Goal: Task Accomplishment & Management: Complete application form

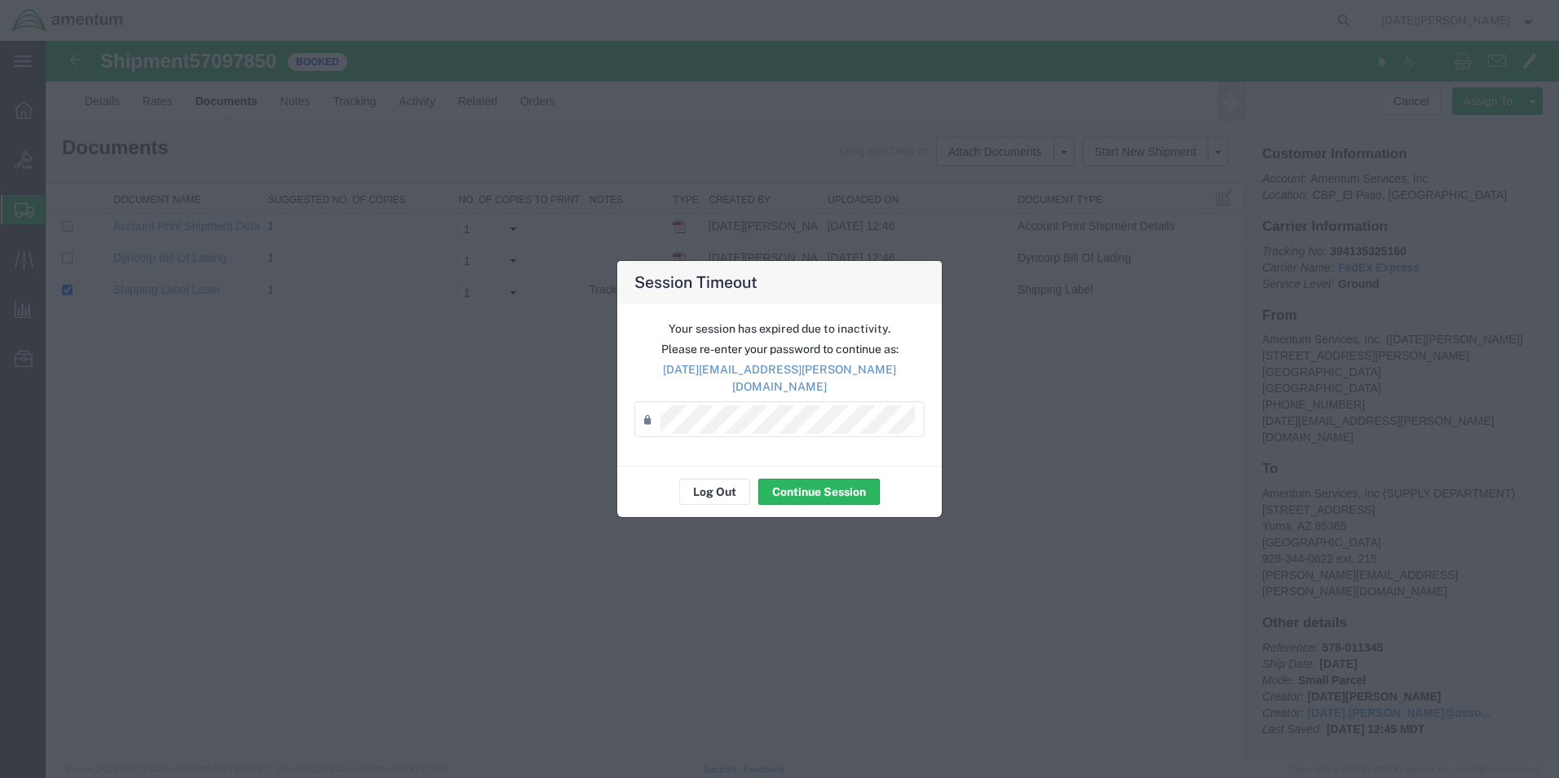
click at [830, 498] on div "Log Out Continue Session" at bounding box center [779, 491] width 324 height 51
click at [830, 493] on button "Continue Session" at bounding box center [818, 492] width 121 height 26
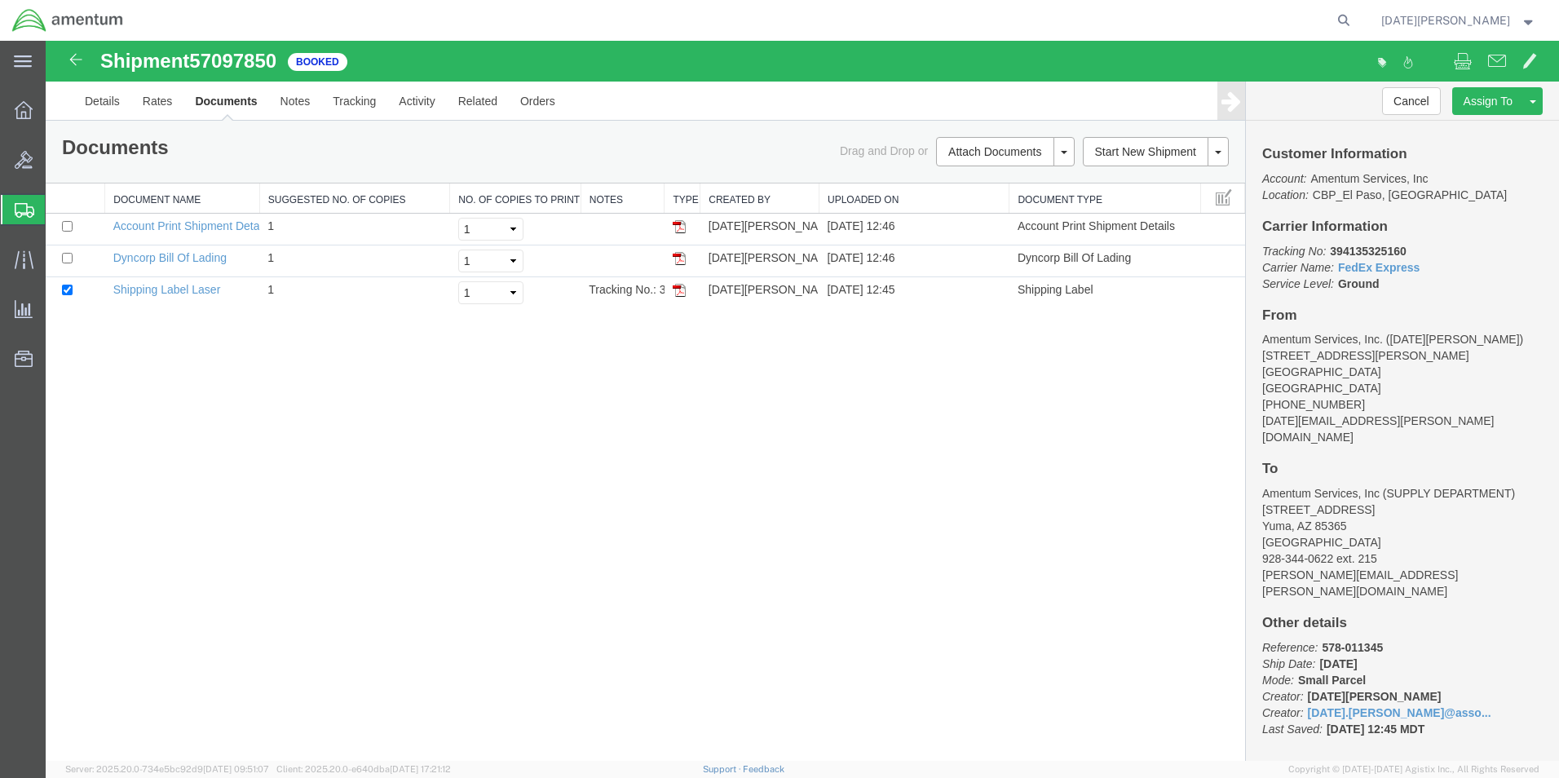
click at [0, 0] on span "Create from Template" at bounding box center [0, 0] width 0 height 0
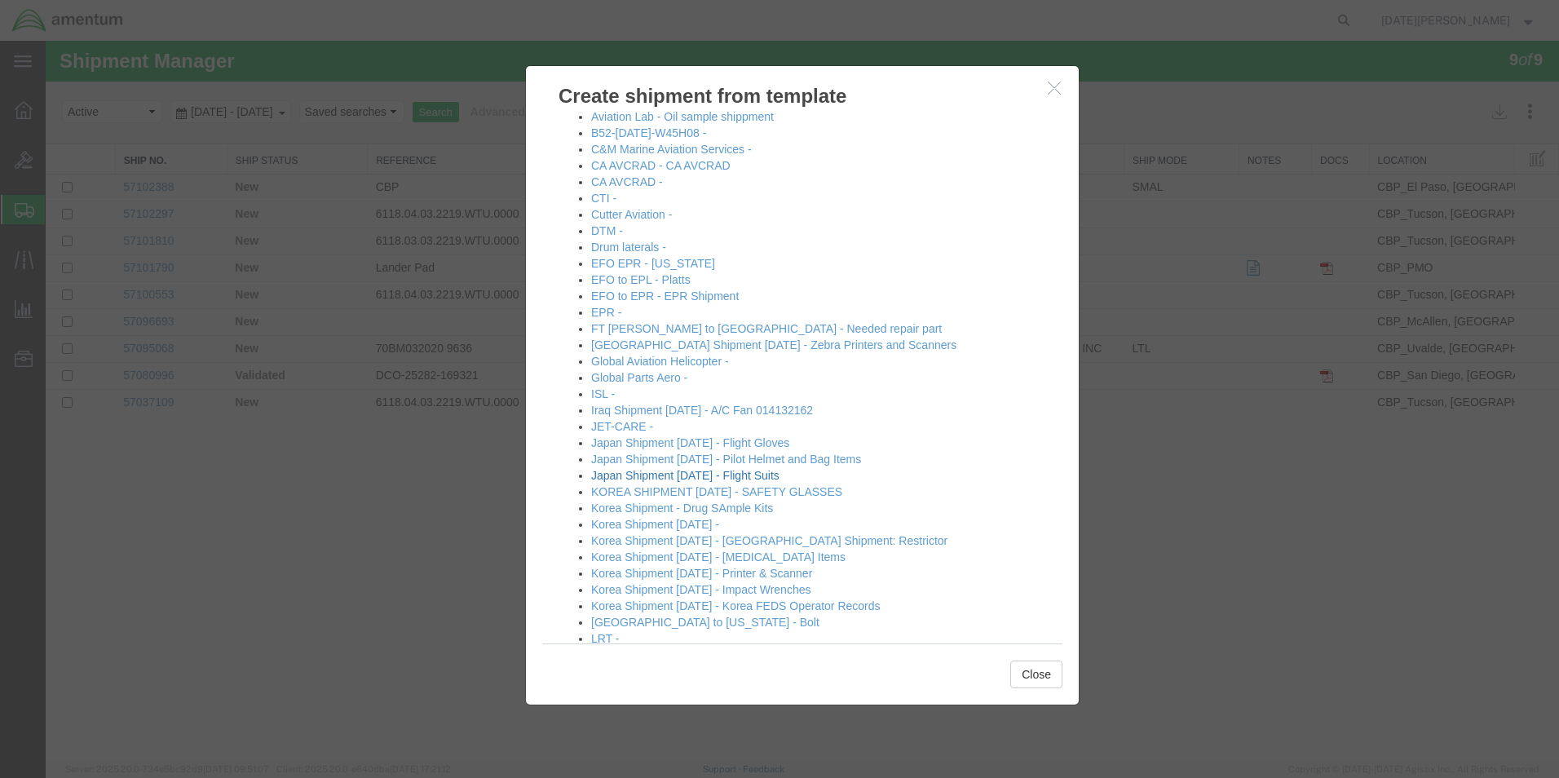
scroll to position [408, 0]
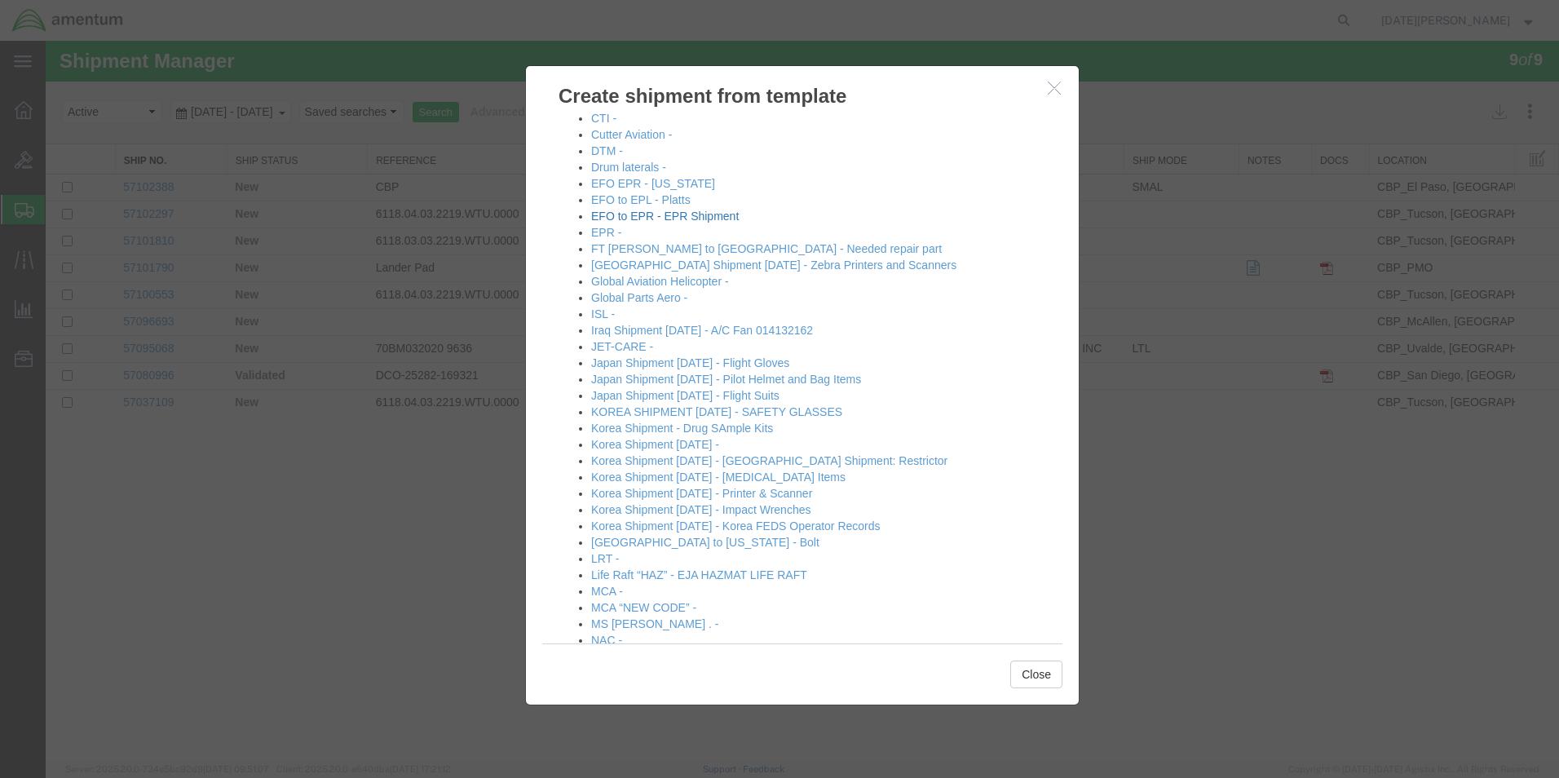
click at [669, 214] on link "EFO to EPR - EPR Shipment" at bounding box center [665, 216] width 148 height 13
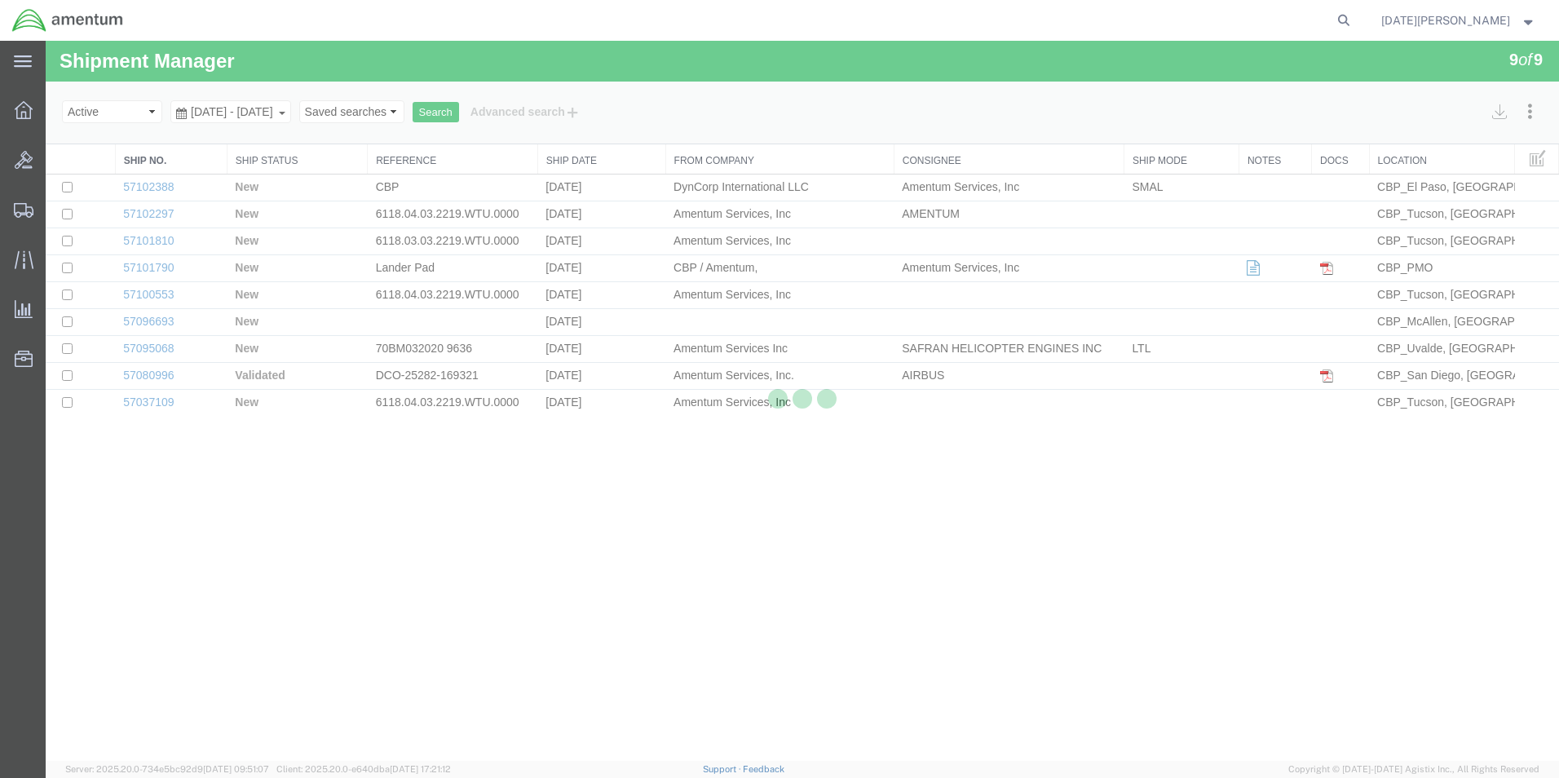
select select "49939"
select select "49933"
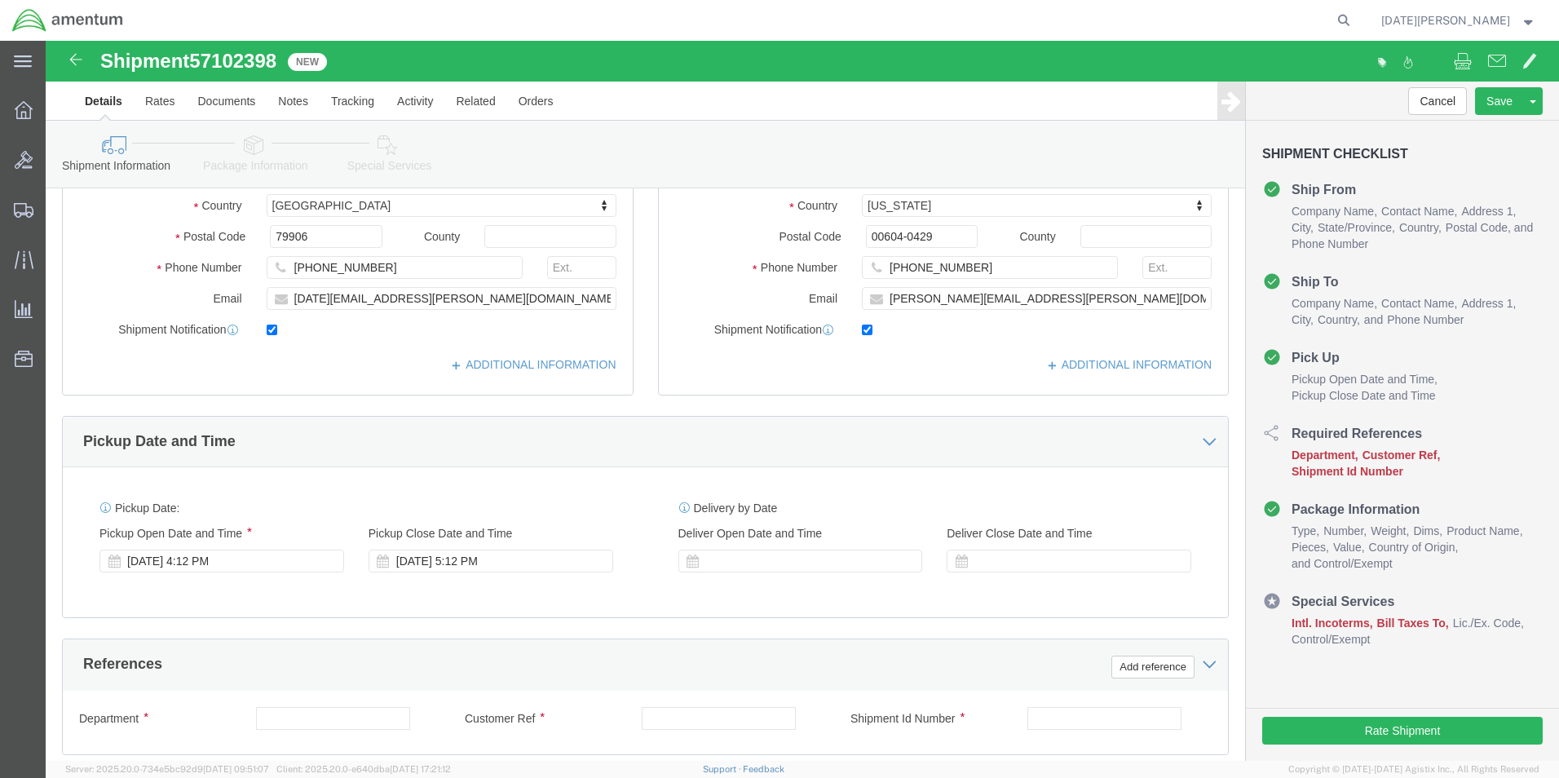
scroll to position [571, 0]
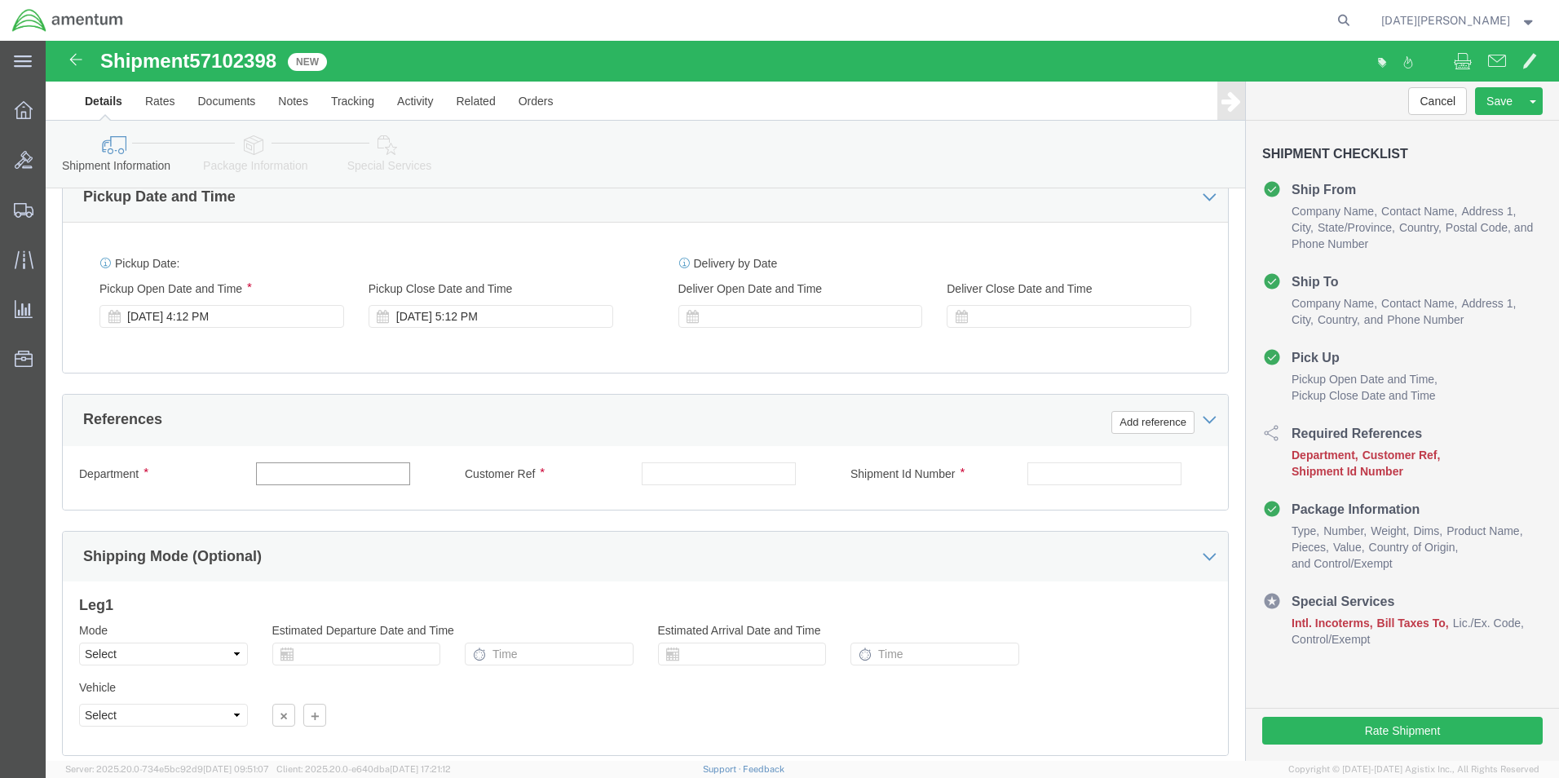
click input "text"
type input "c"
type input "CBP"
type input "S"
type input "573-011152"
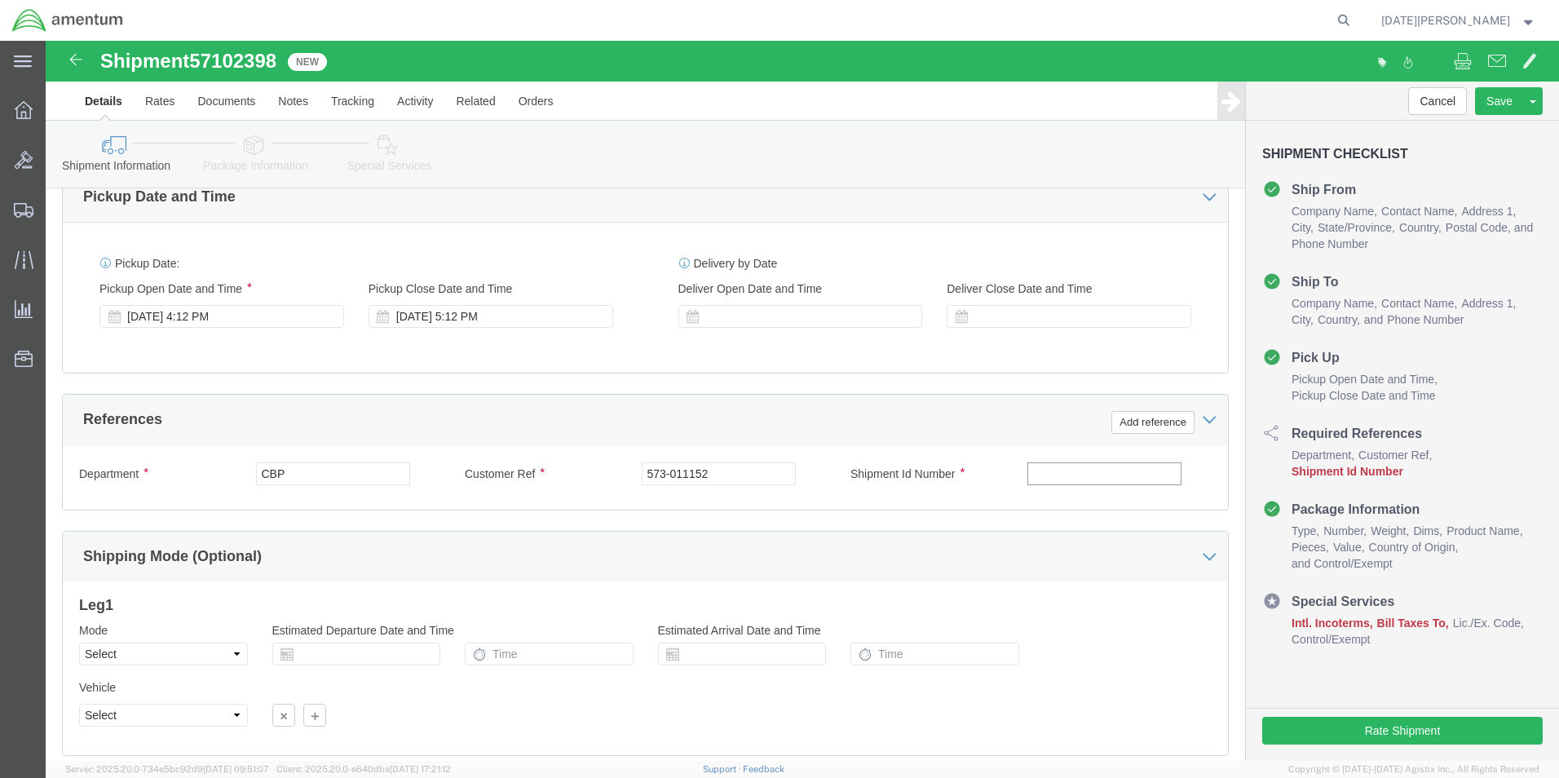
paste input "573-011152"
type input "573-011152"
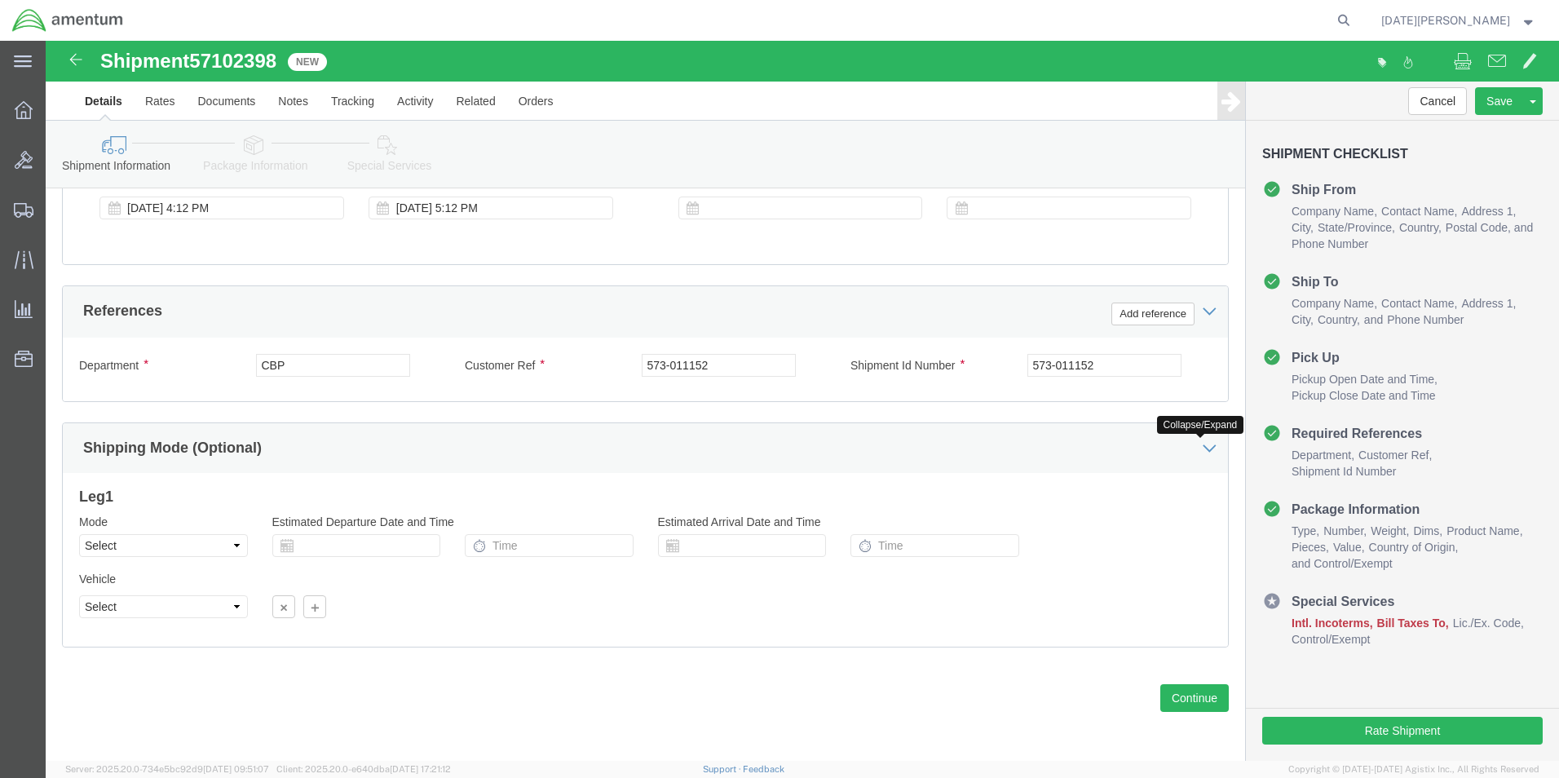
scroll to position [680, 0]
click div "Previous Continue"
click button "Continue"
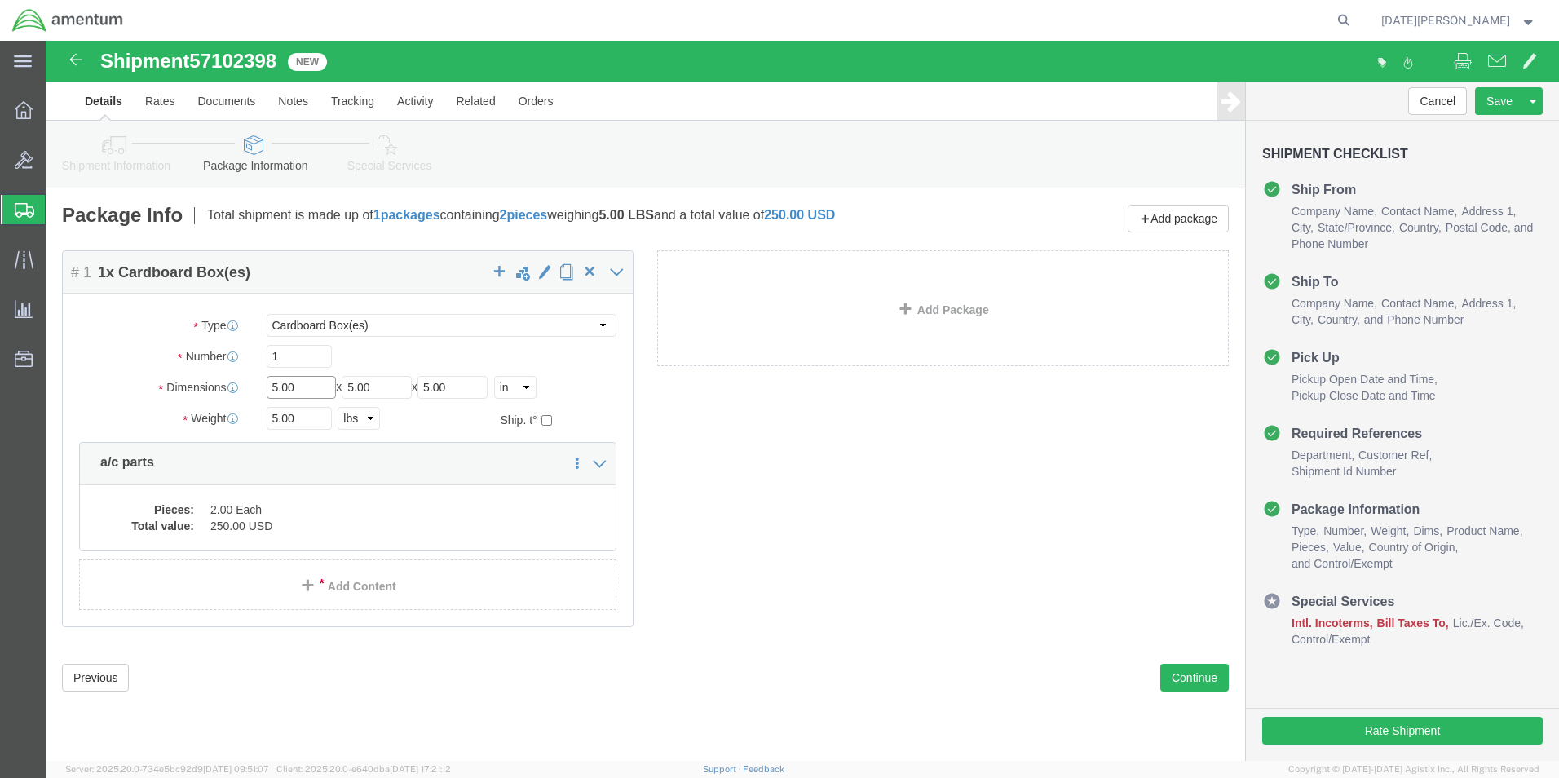
drag, startPoint x: 276, startPoint y: 346, endPoint x: 131, endPoint y: 346, distance: 145.1
click div "Dimensions Length 5.00 x Width 5.00 x Height 5.00 Select cm ft in"
type input "14"
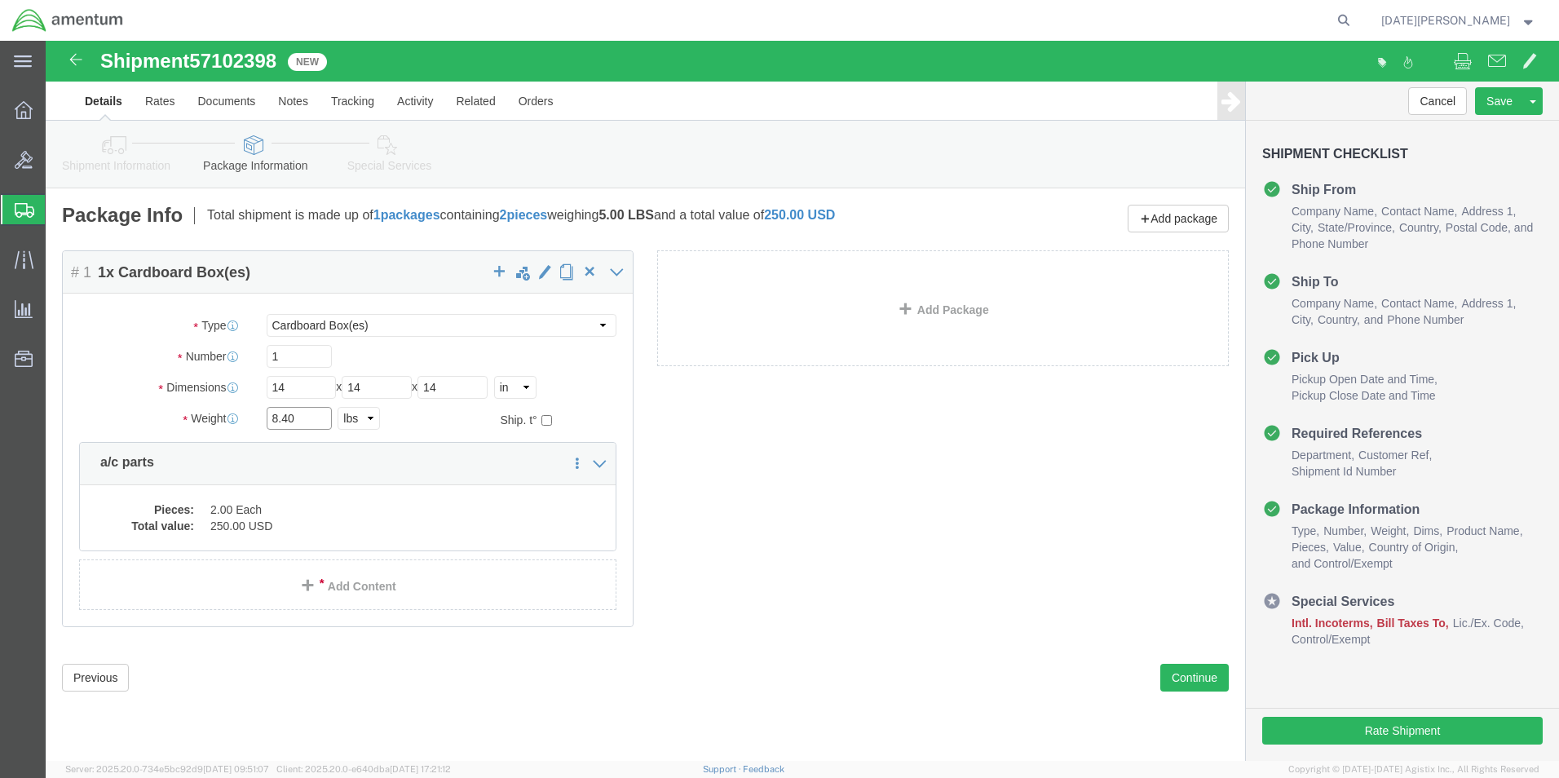
type input "8.40"
click div "Package Content # 1 1 x Cardboard Box(es) Package Type Select BCK Boxes Bale(s)…"
click dd "2.00 Each"
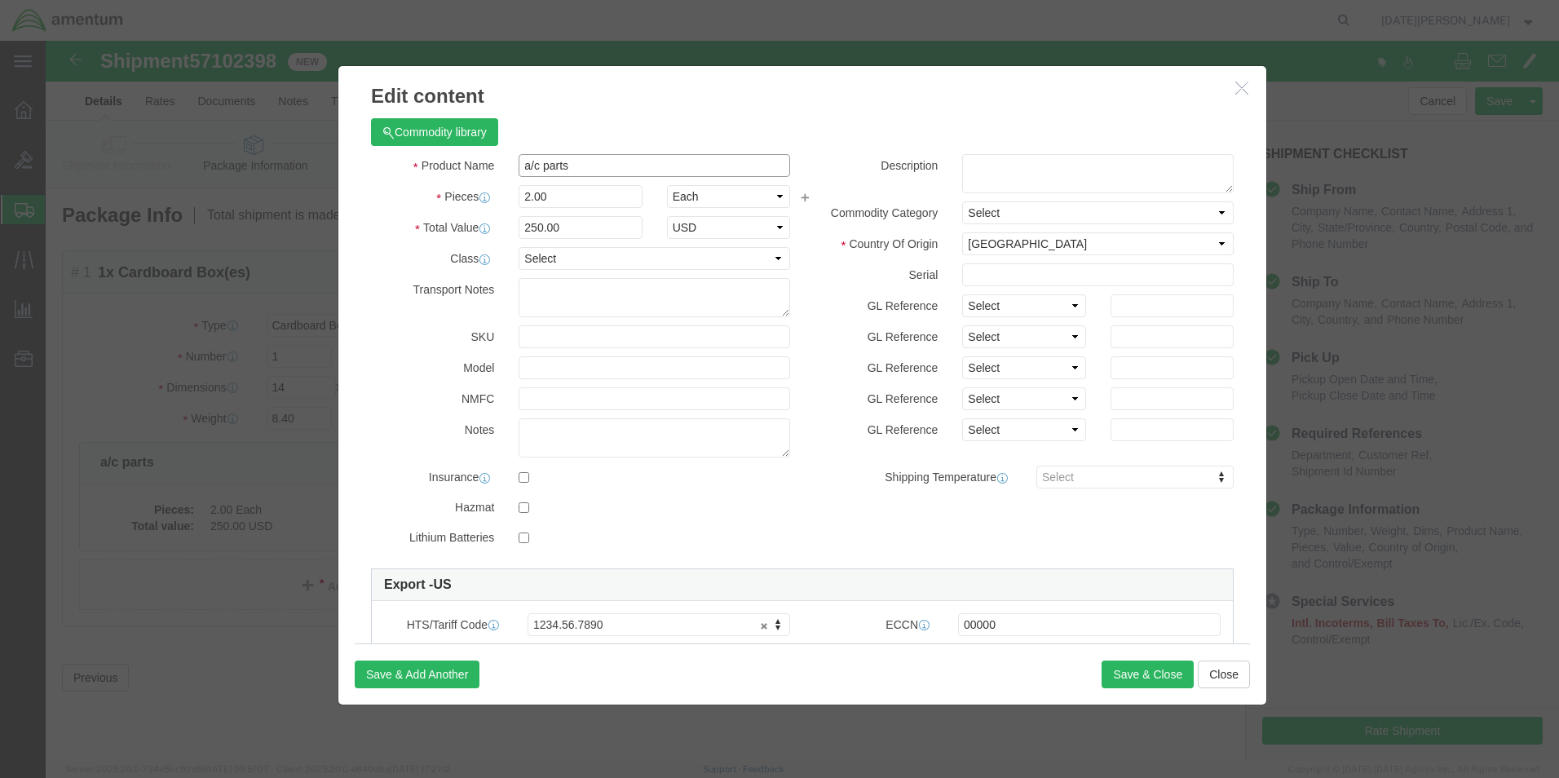
click input "a/c parts"
type input "CLEANING BRUSHES"
type input "5"
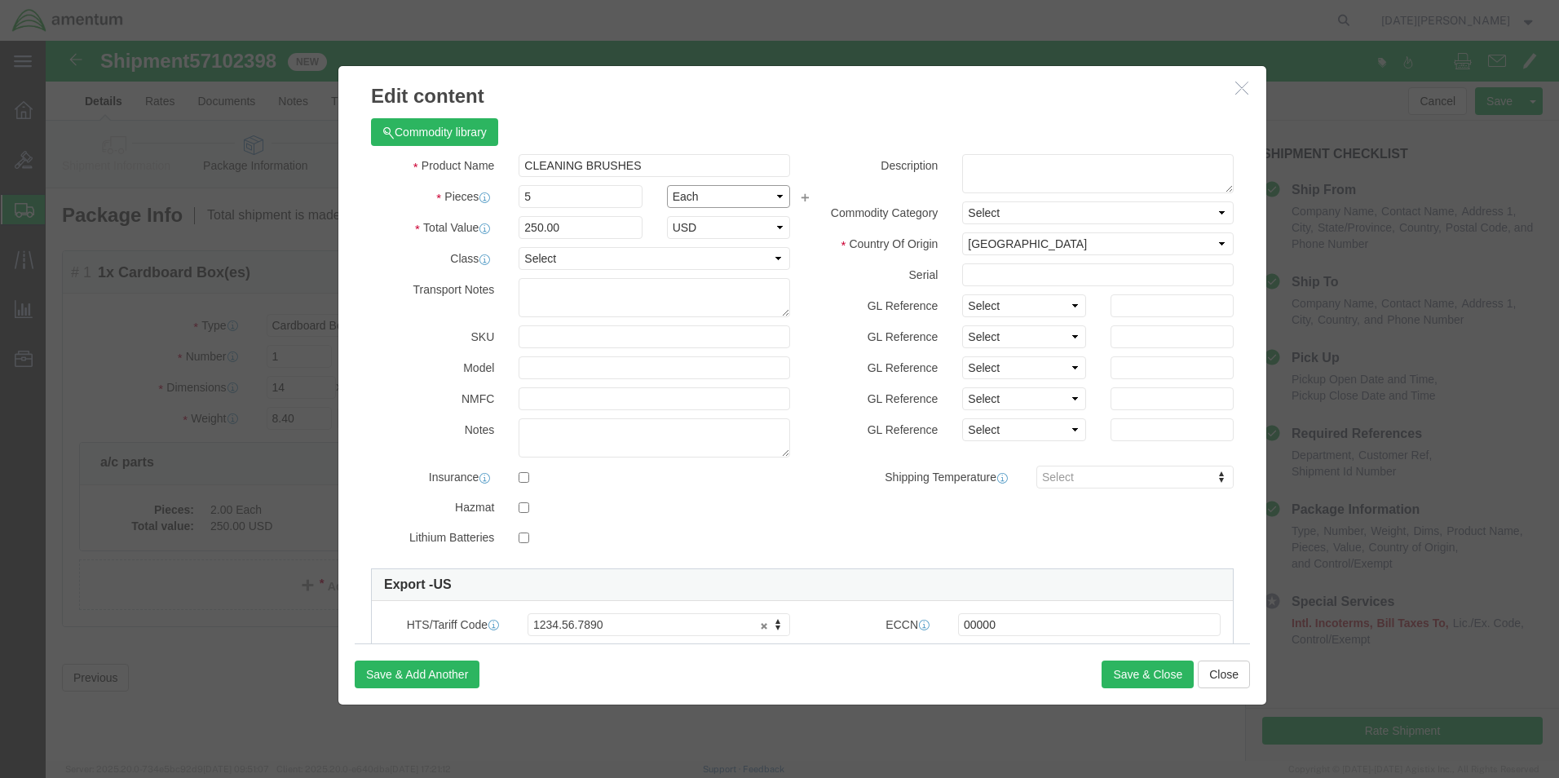
type input "625"
type input "150"
select select "USD"
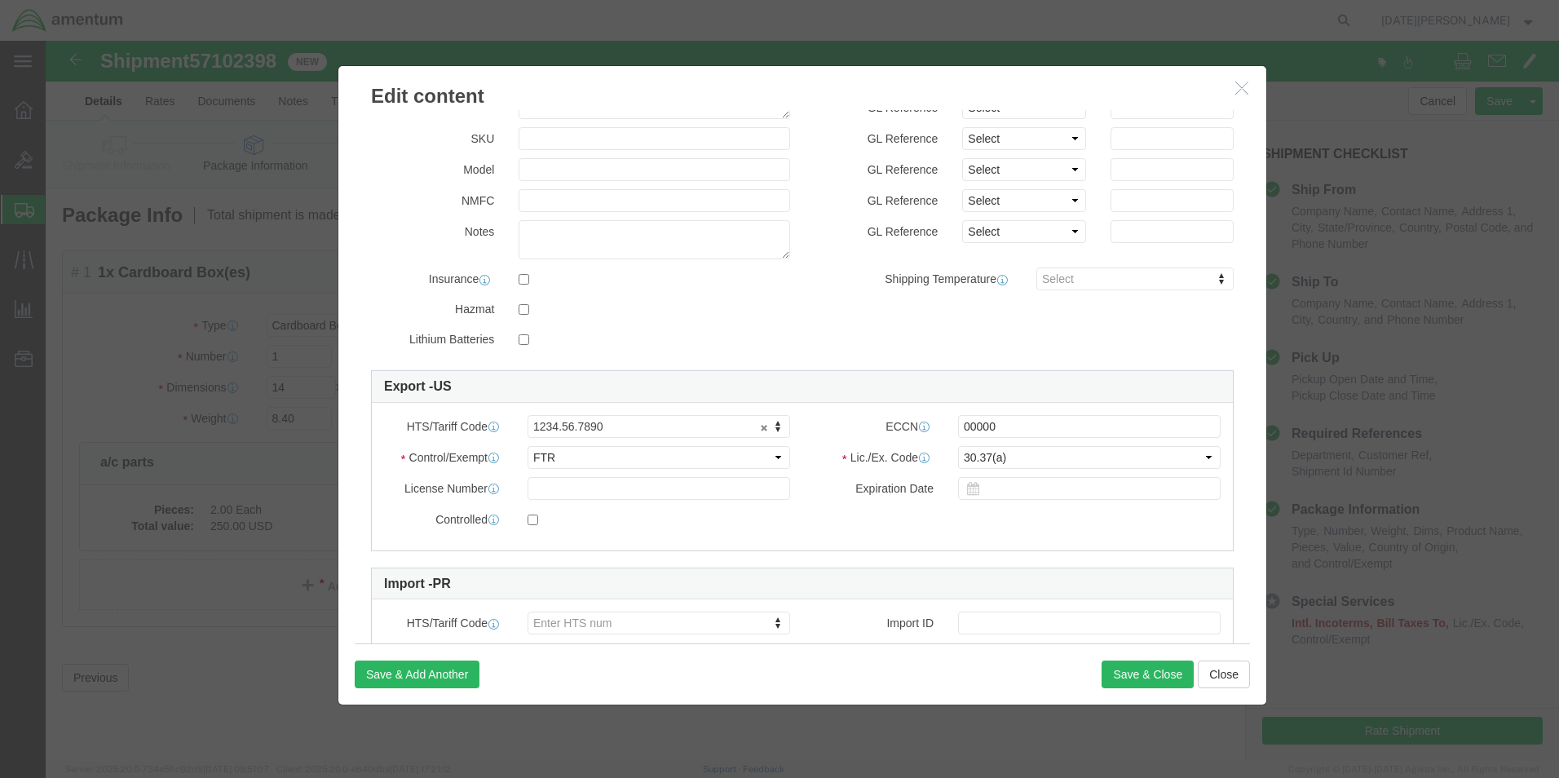
scroll to position [277, 0]
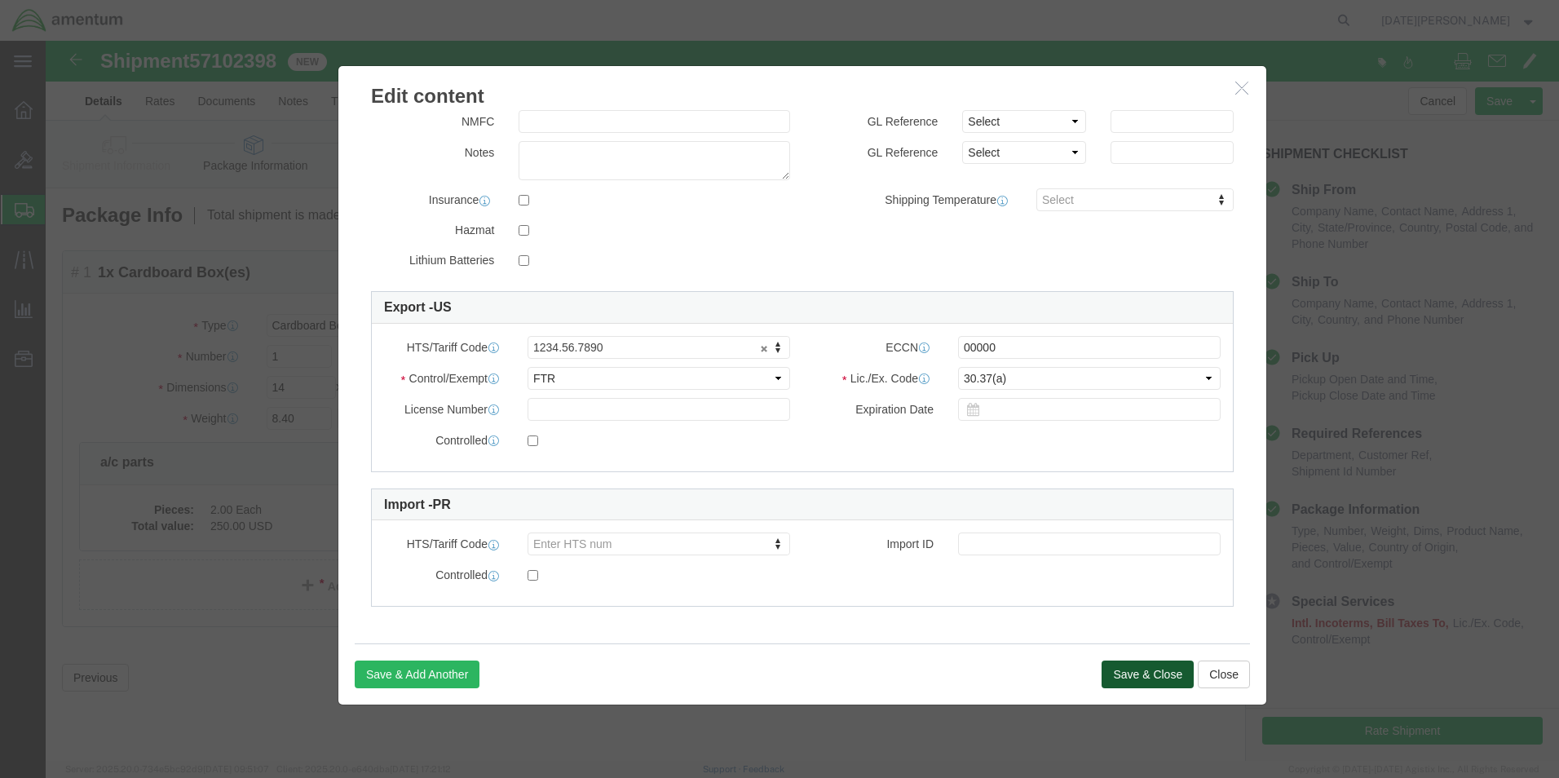
click button "Save & Close"
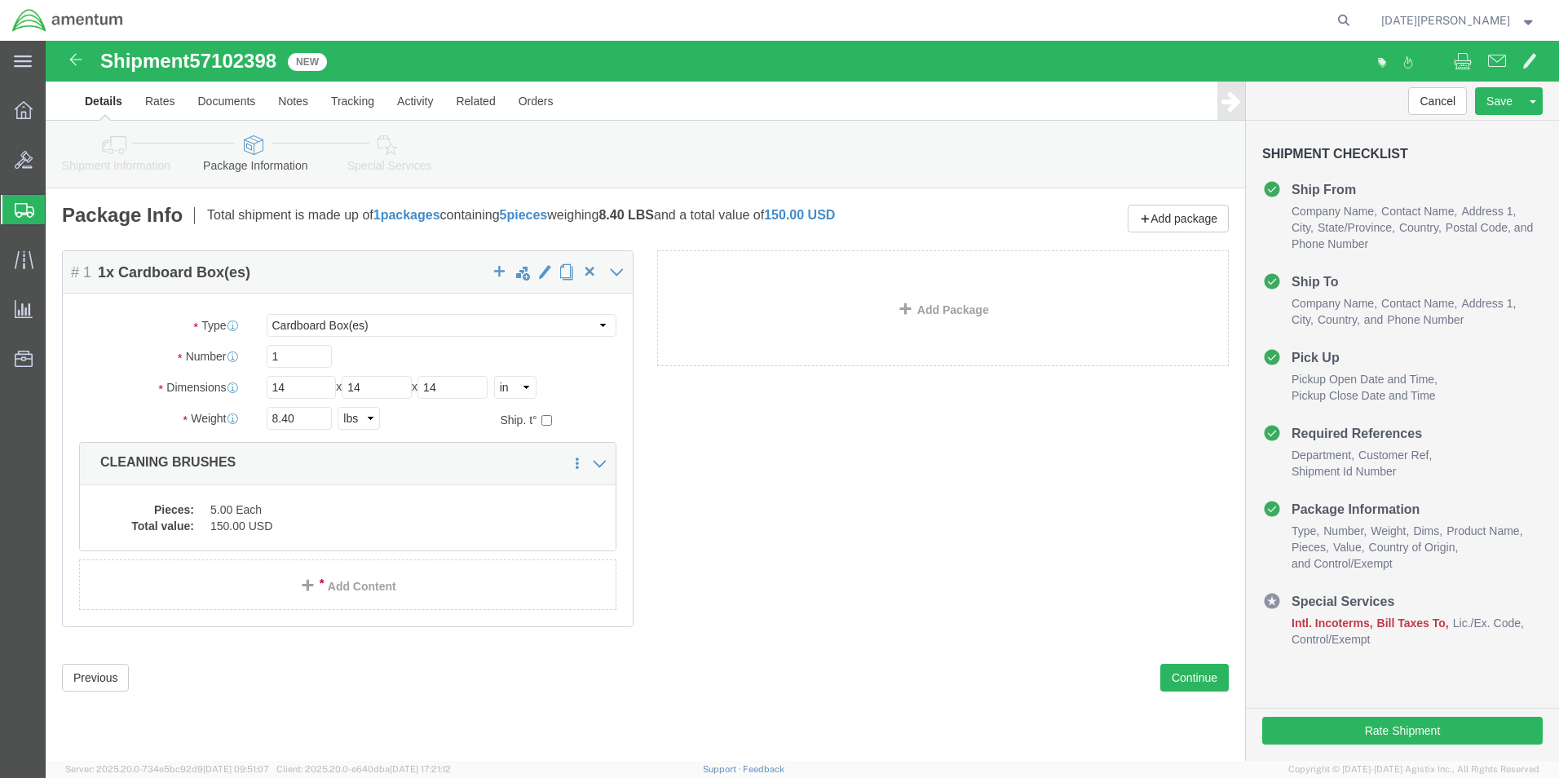
click div "Shipment 57102398 New Details Rates Documents Notes Tracking Activity Related O…"
click button "Continue"
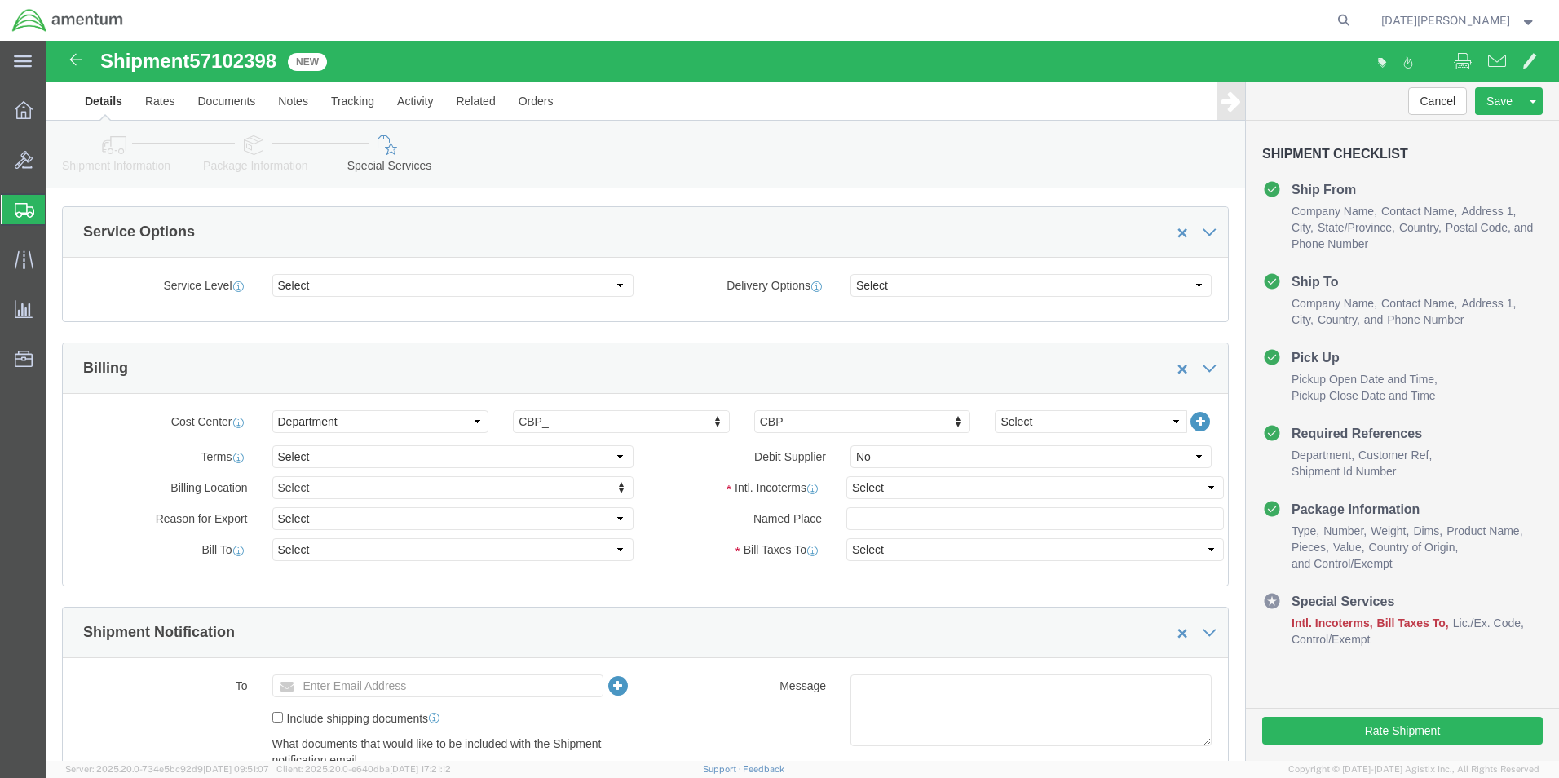
scroll to position [571, 0]
drag, startPoint x: 872, startPoint y: 444, endPoint x: 866, endPoint y: 460, distance: 16.8
click select "Select Carriage Insurance Paid Carriage Paid To Cost and Freight Cost Insurance…"
select select "DDP"
click select "Select Carriage Insurance Paid Carriage Paid To Cost and Freight Cost Insurance…"
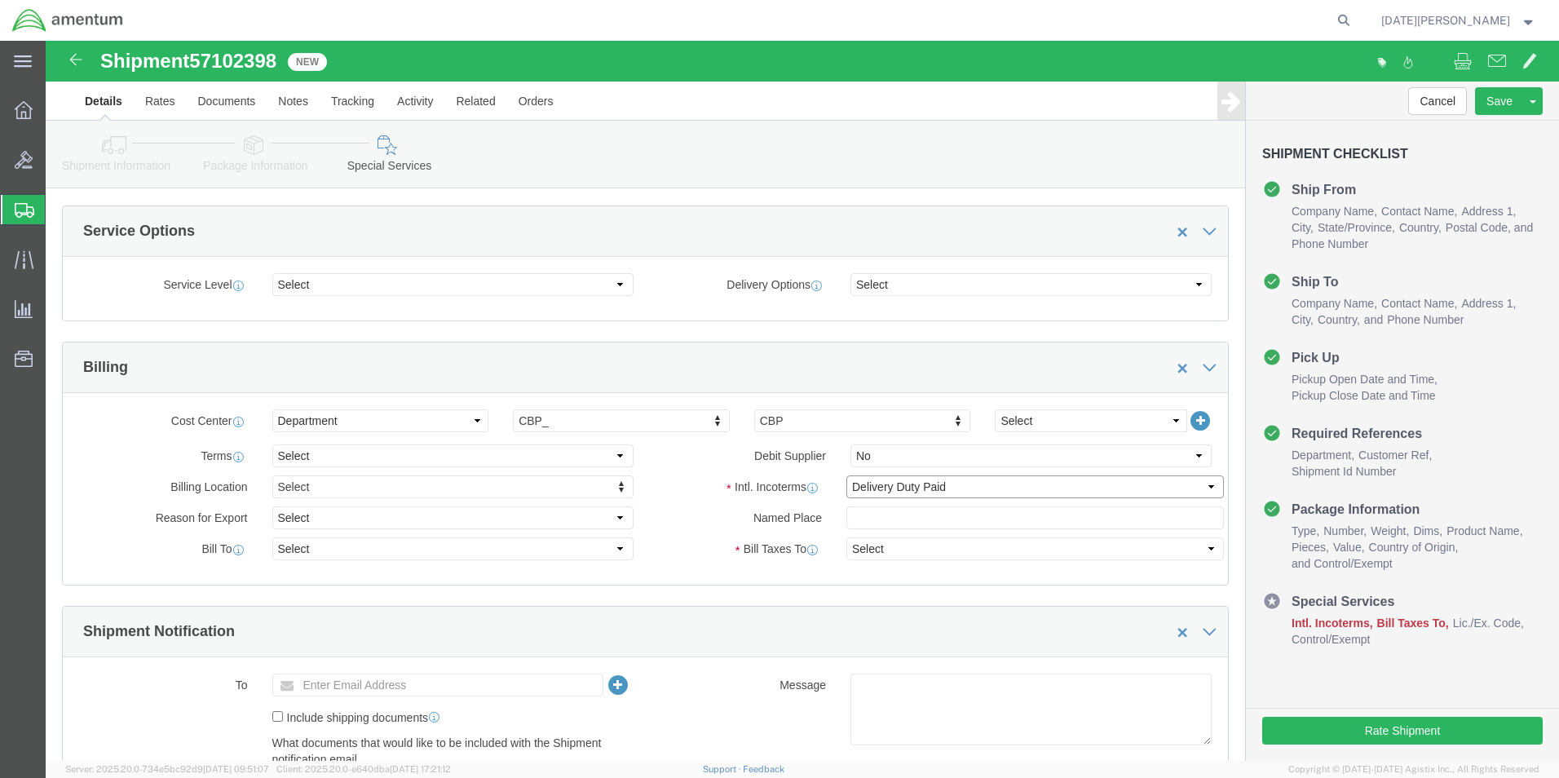
select select "SHIP"
click select "Select Recipient Account Sender/Shipper Third Party Account"
click label "Bill Taxes To"
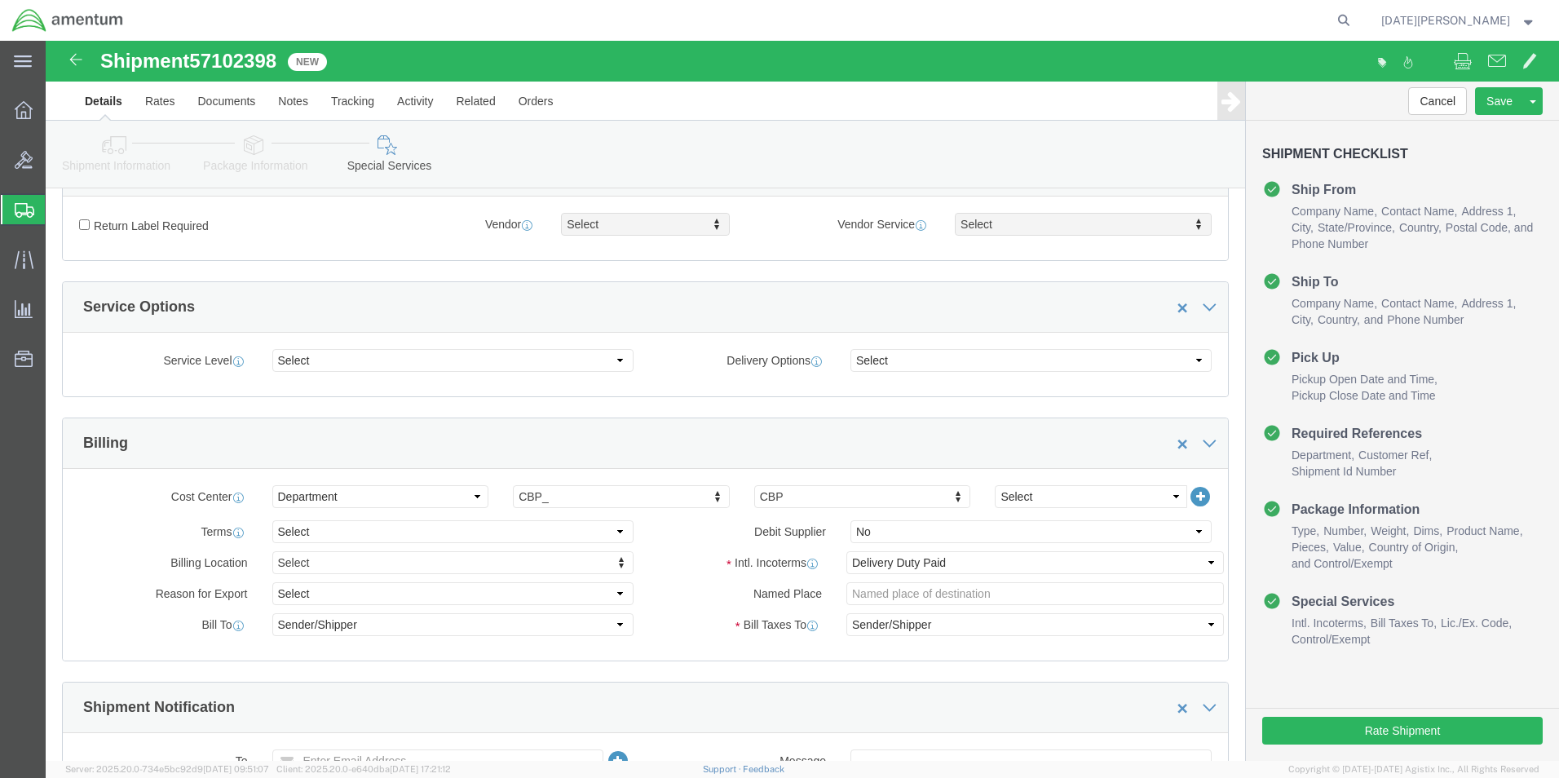
scroll to position [489, 0]
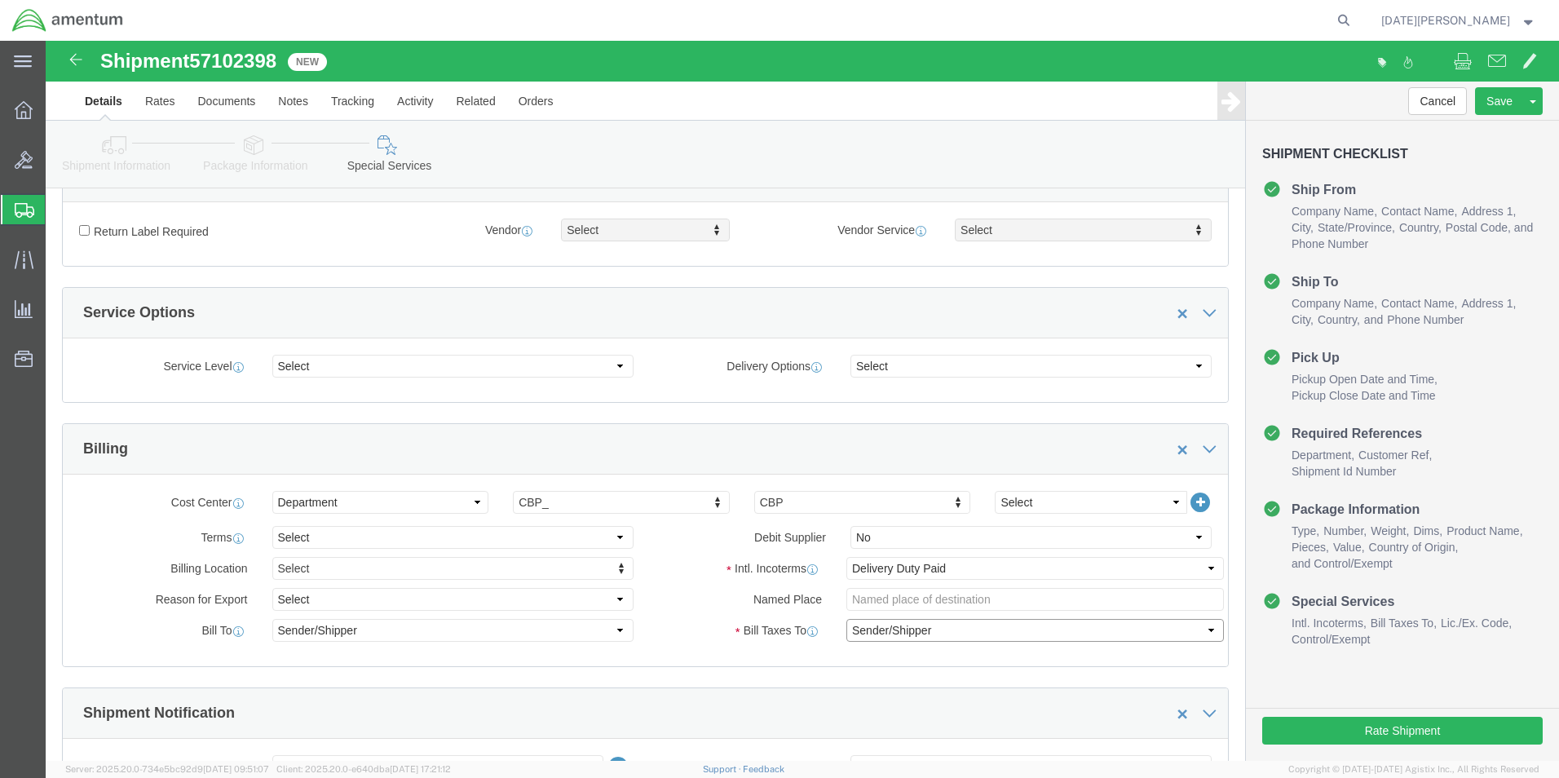
click select "Select Recipient Account Sender/Shipper Third Party Account"
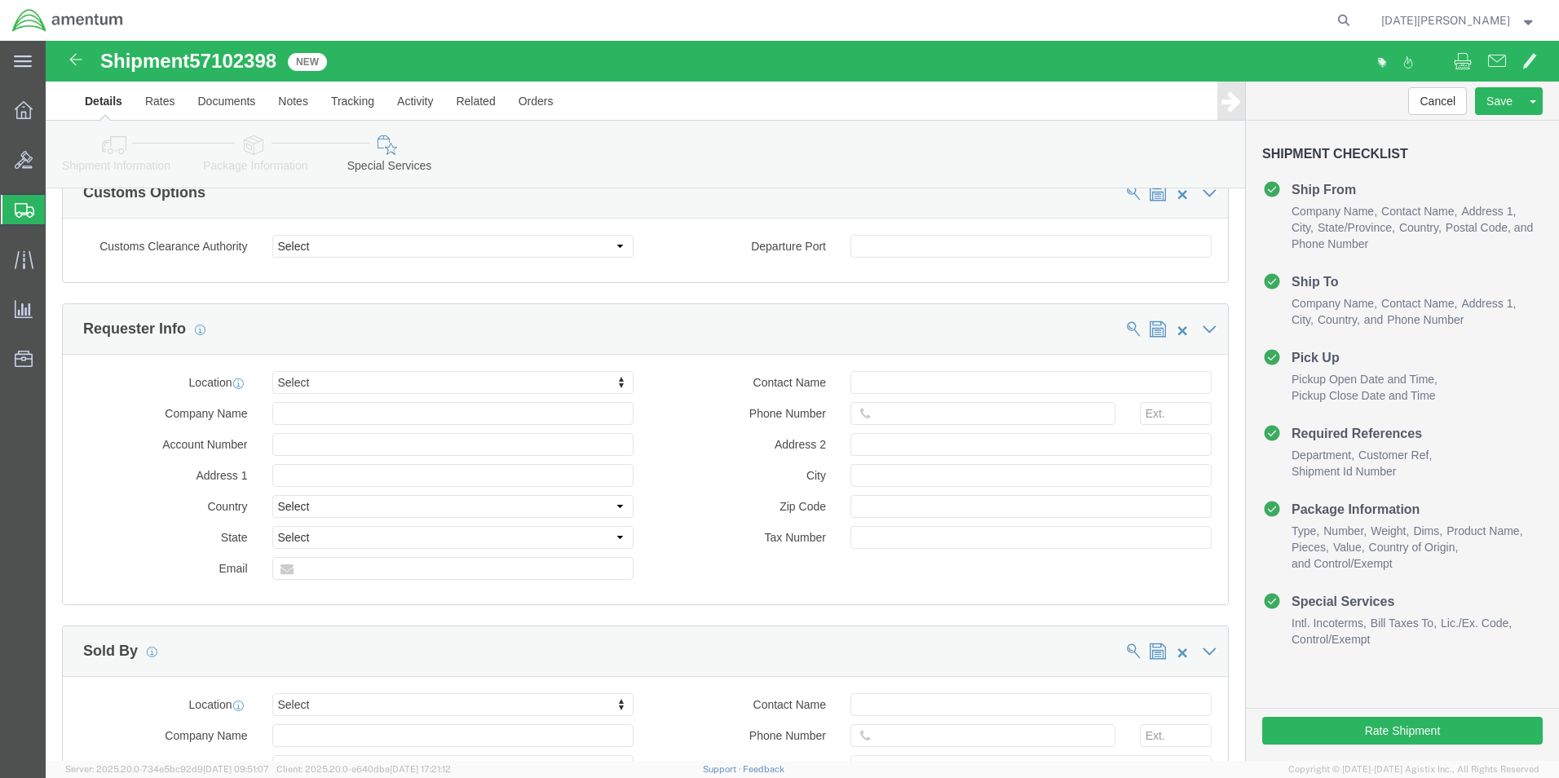
scroll to position [1712, 0]
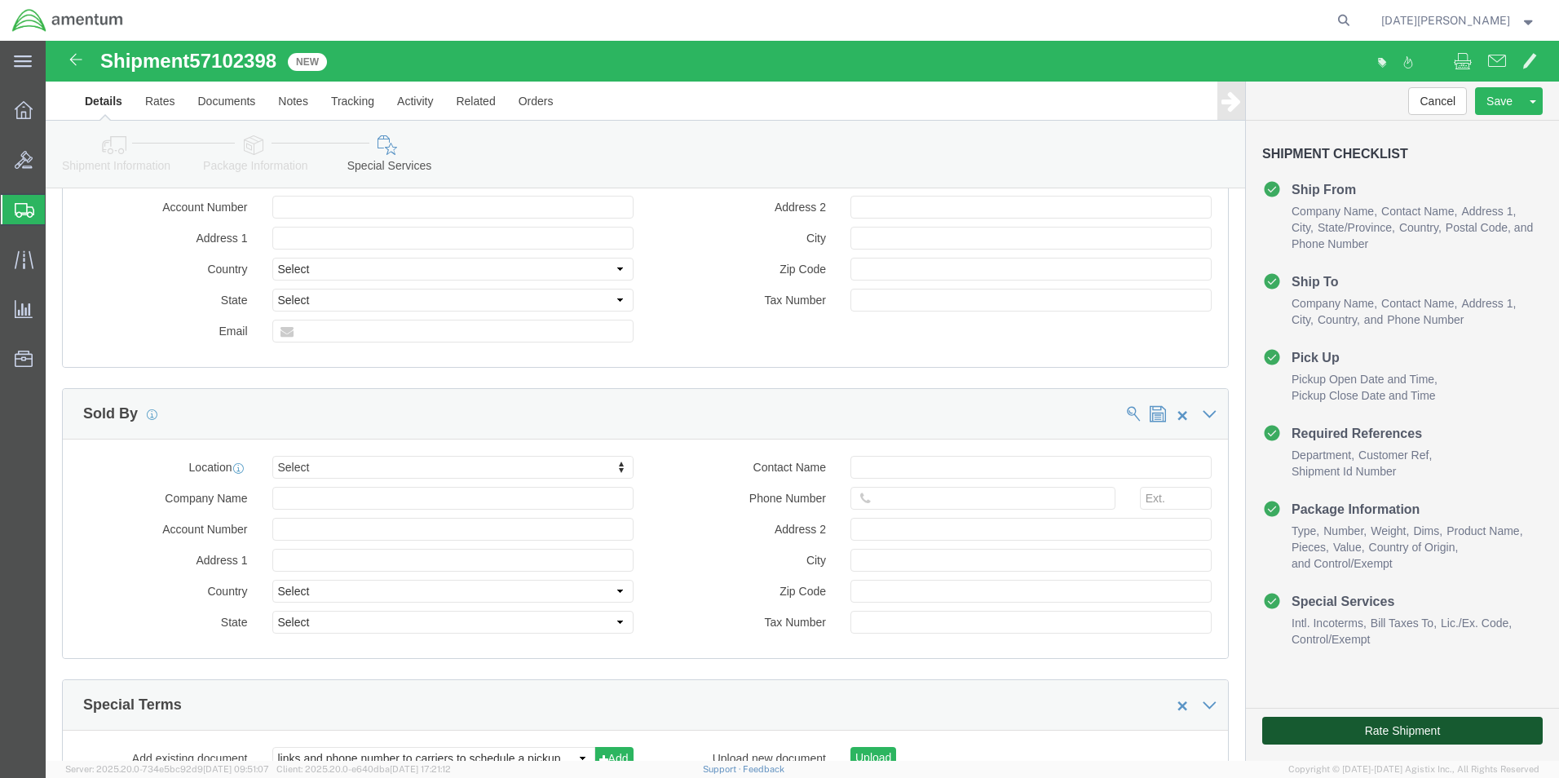
click button "Rate Shipment"
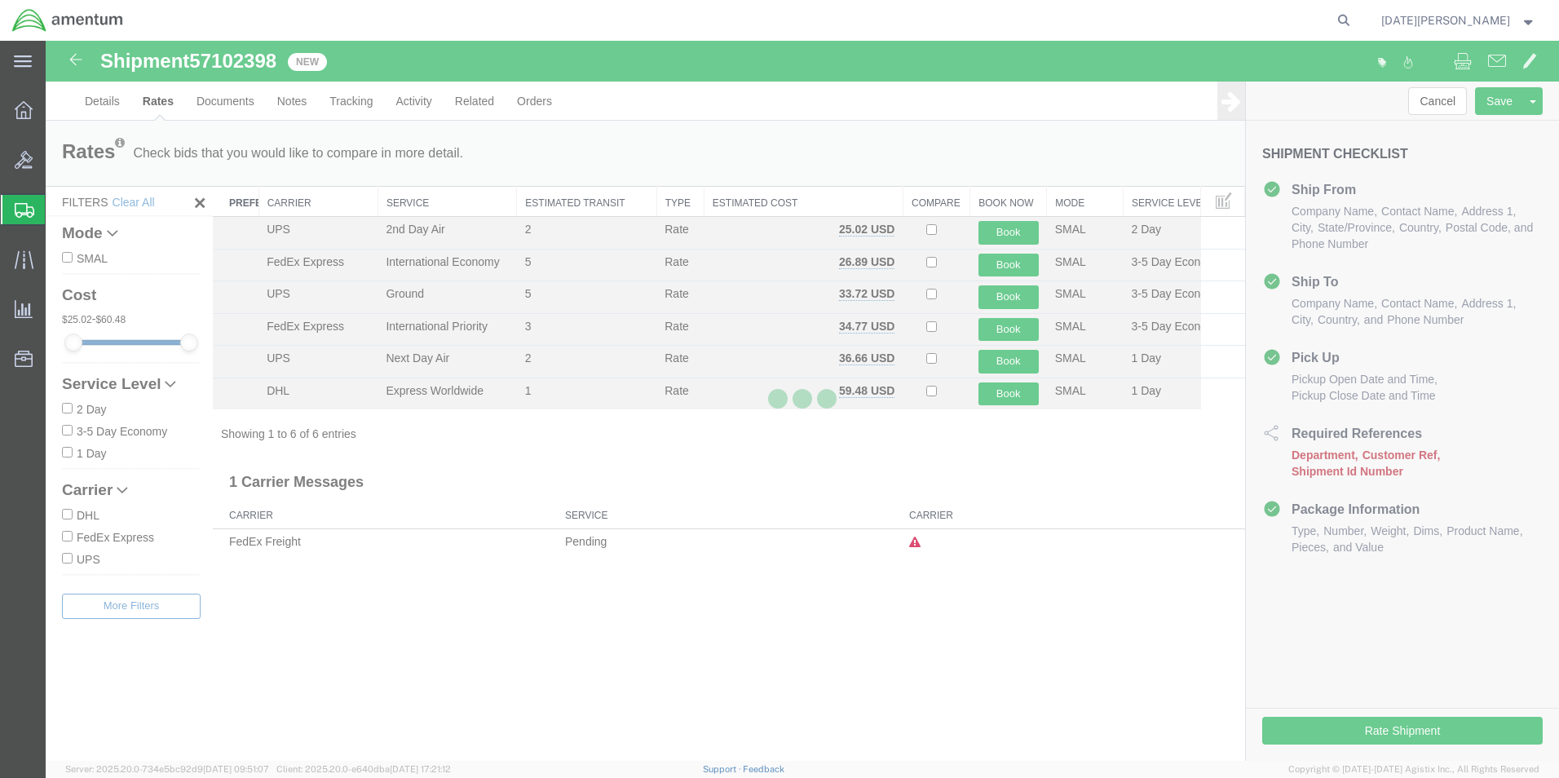
scroll to position [0, 0]
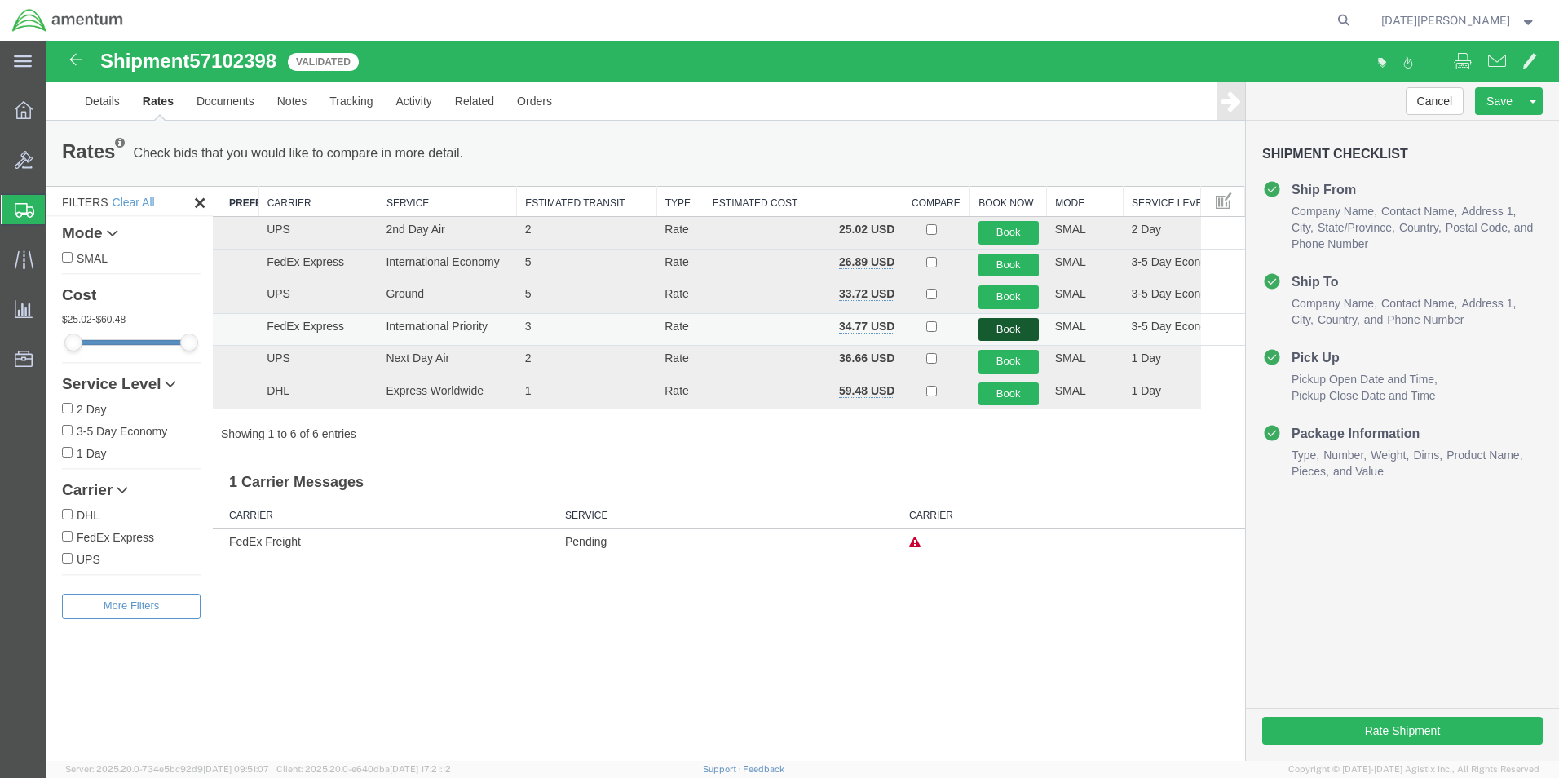
click at [992, 330] on button "Book" at bounding box center [1008, 330] width 60 height 24
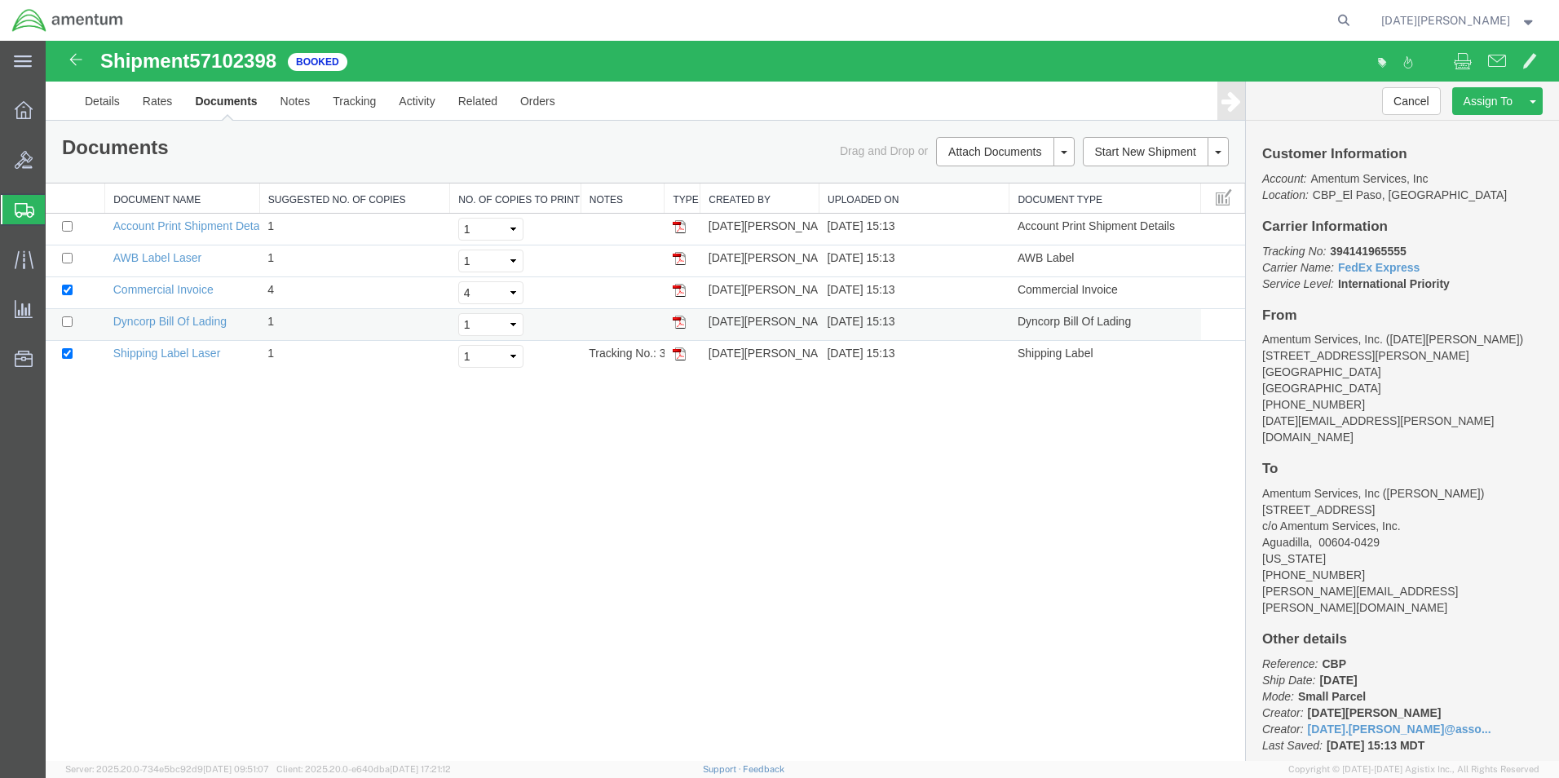
drag, startPoint x: 683, startPoint y: 351, endPoint x: 677, endPoint y: 333, distance: 19.1
click at [683, 351] on img at bounding box center [679, 353] width 13 height 13
click at [673, 283] on link at bounding box center [679, 289] width 13 height 13
click at [680, 257] on img at bounding box center [679, 258] width 13 height 13
click at [0, 0] on span "Create from Template" at bounding box center [0, 0] width 0 height 0
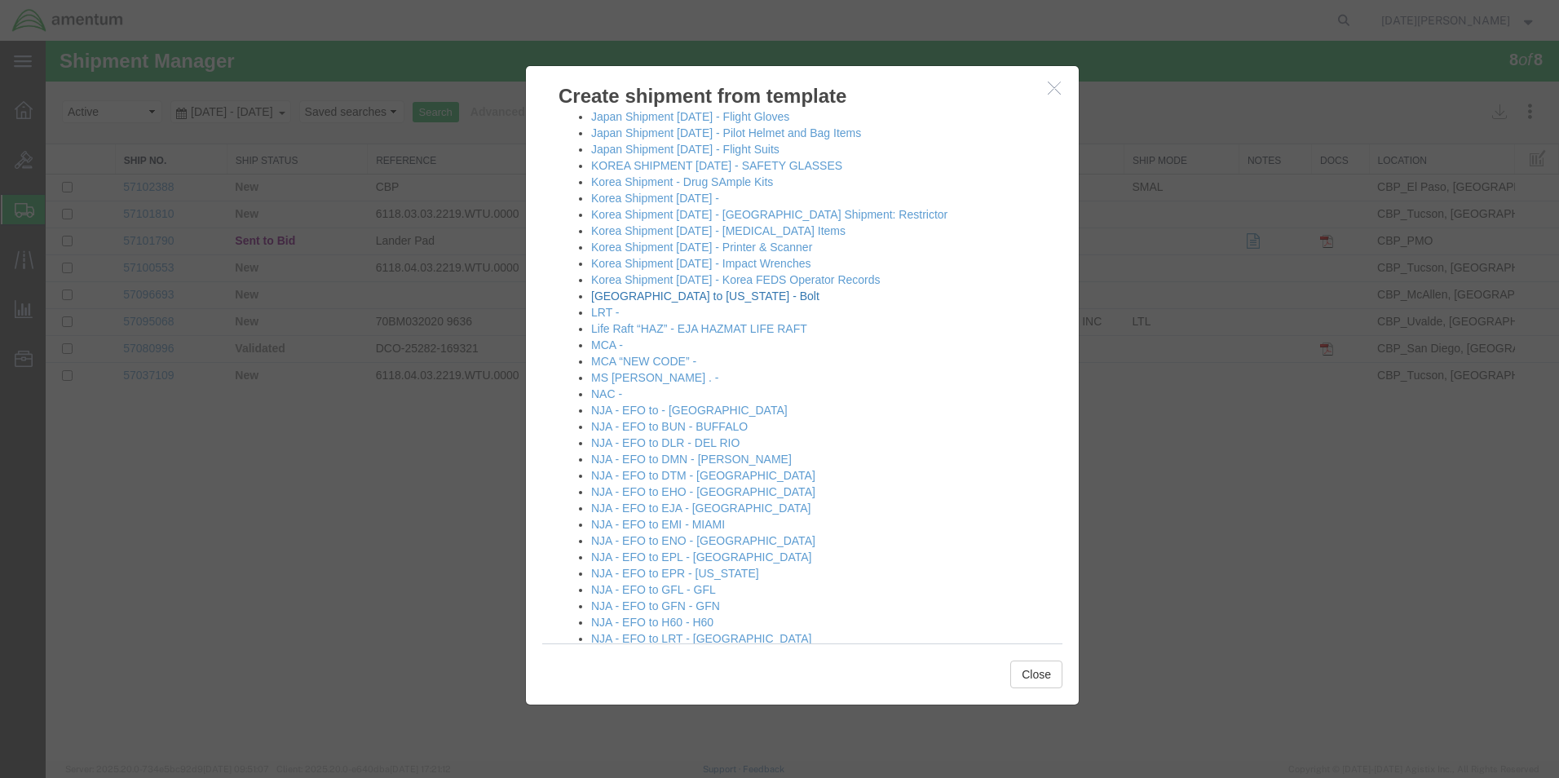
scroll to position [734, 0]
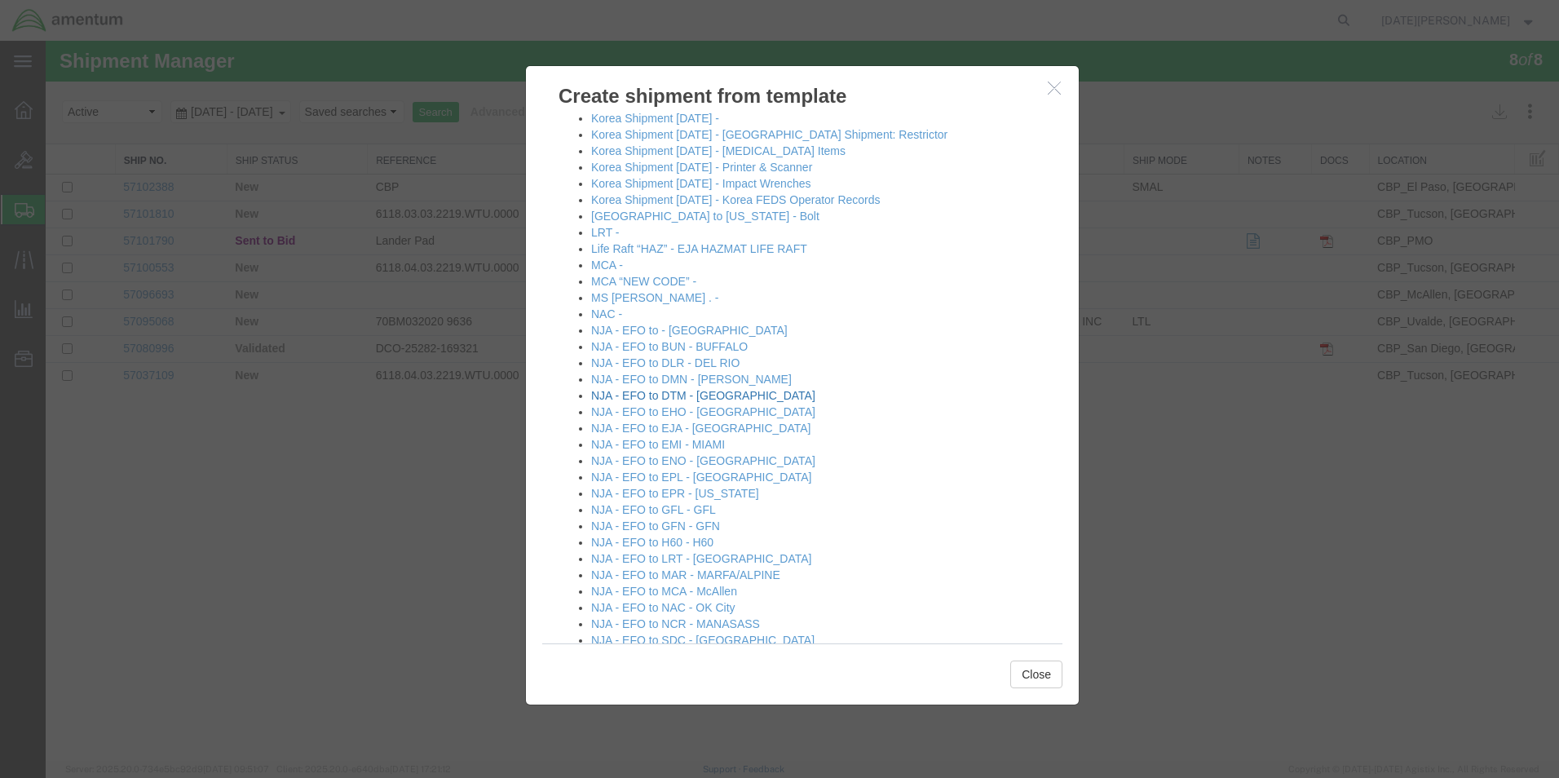
click at [691, 395] on link "NJA - EFO to DTM - [GEOGRAPHIC_DATA]" at bounding box center [703, 395] width 224 height 13
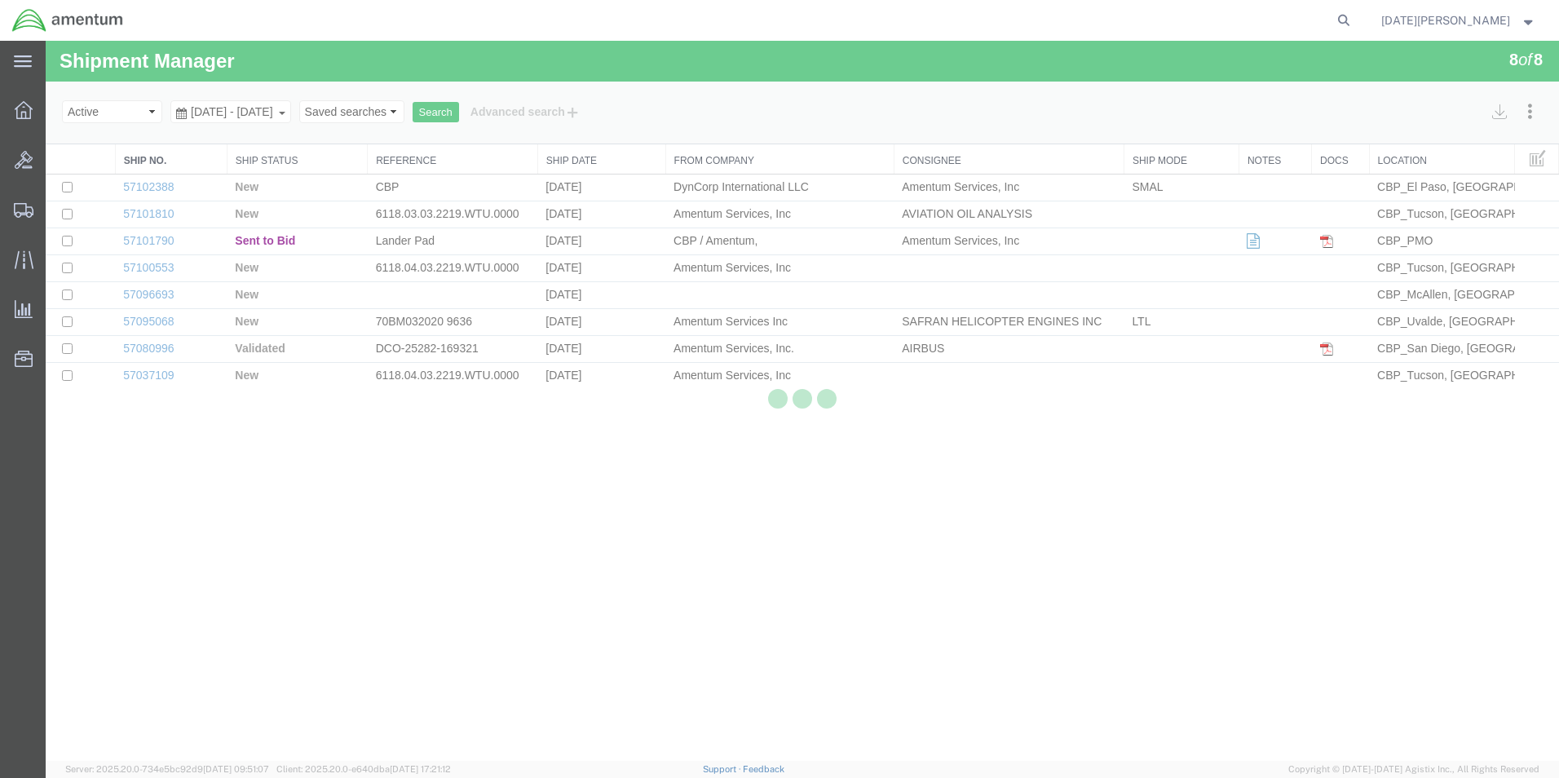
select select "49939"
select select "49921"
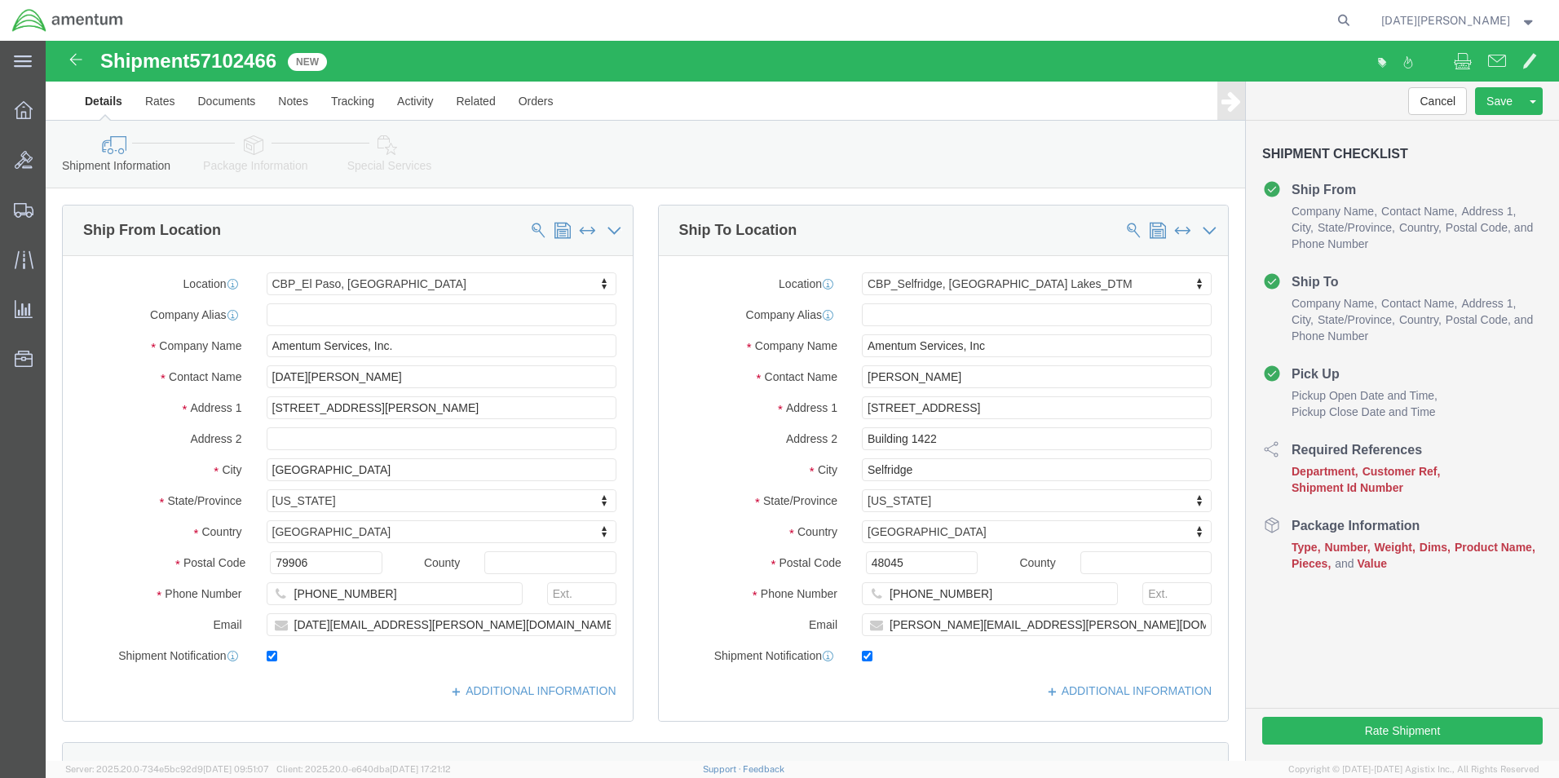
scroll to position [652, 0]
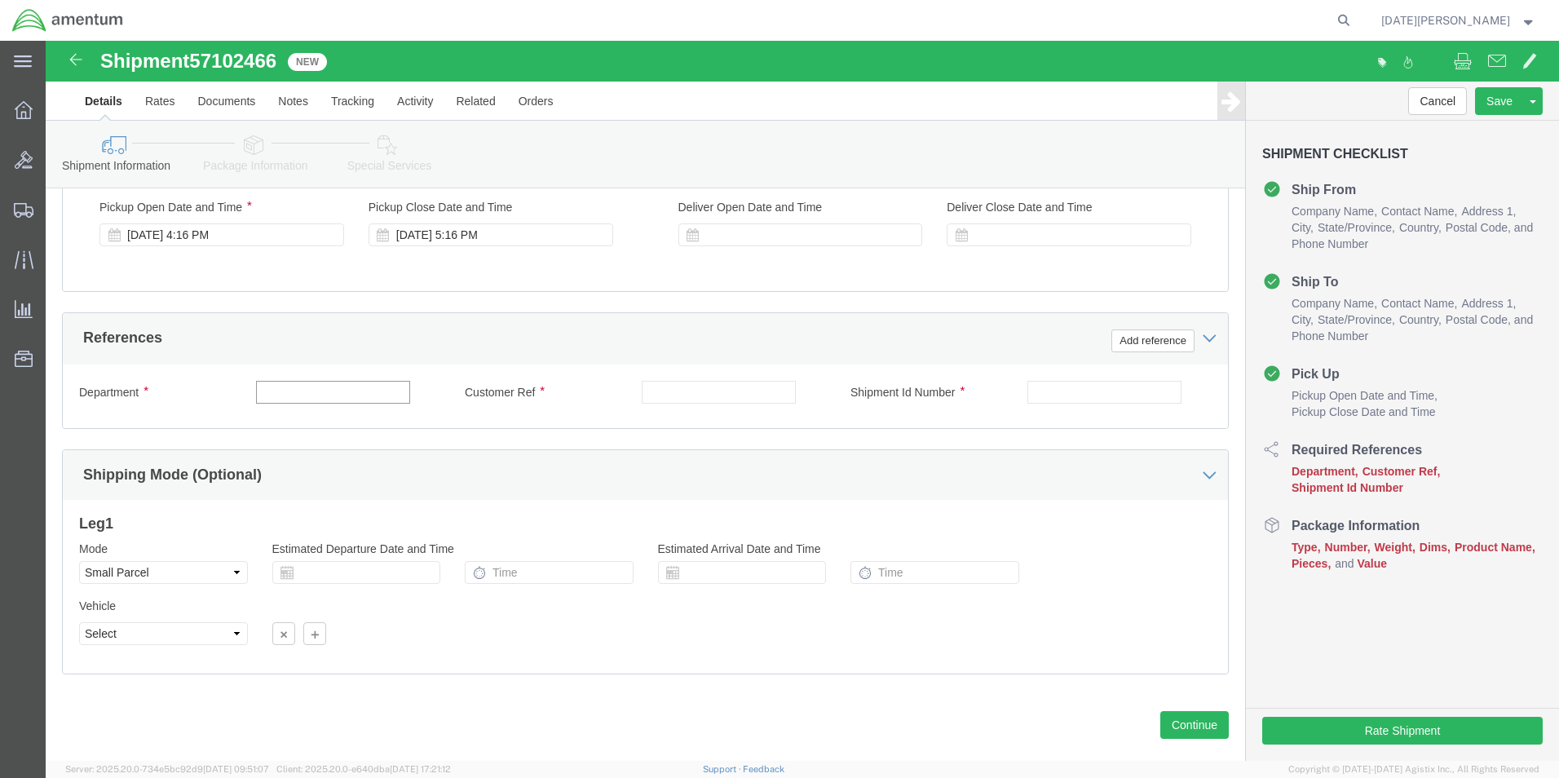
click input "text"
type input "CBP"
type input "AIRCRAFT PARTS"
paste input "AIRCRAFT PARTS"
type input "AIRCRAFT PARTS"
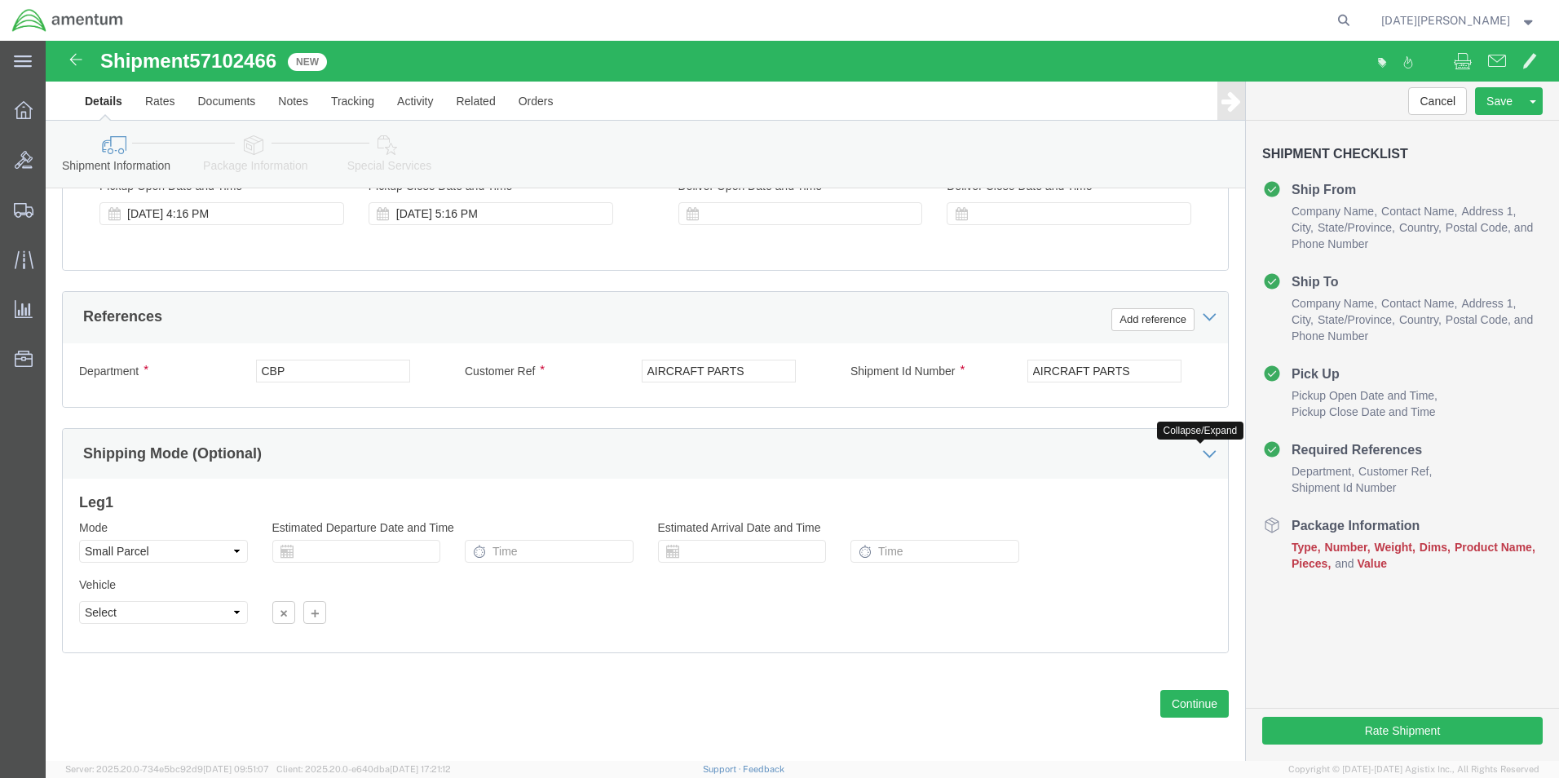
scroll to position [680, 0]
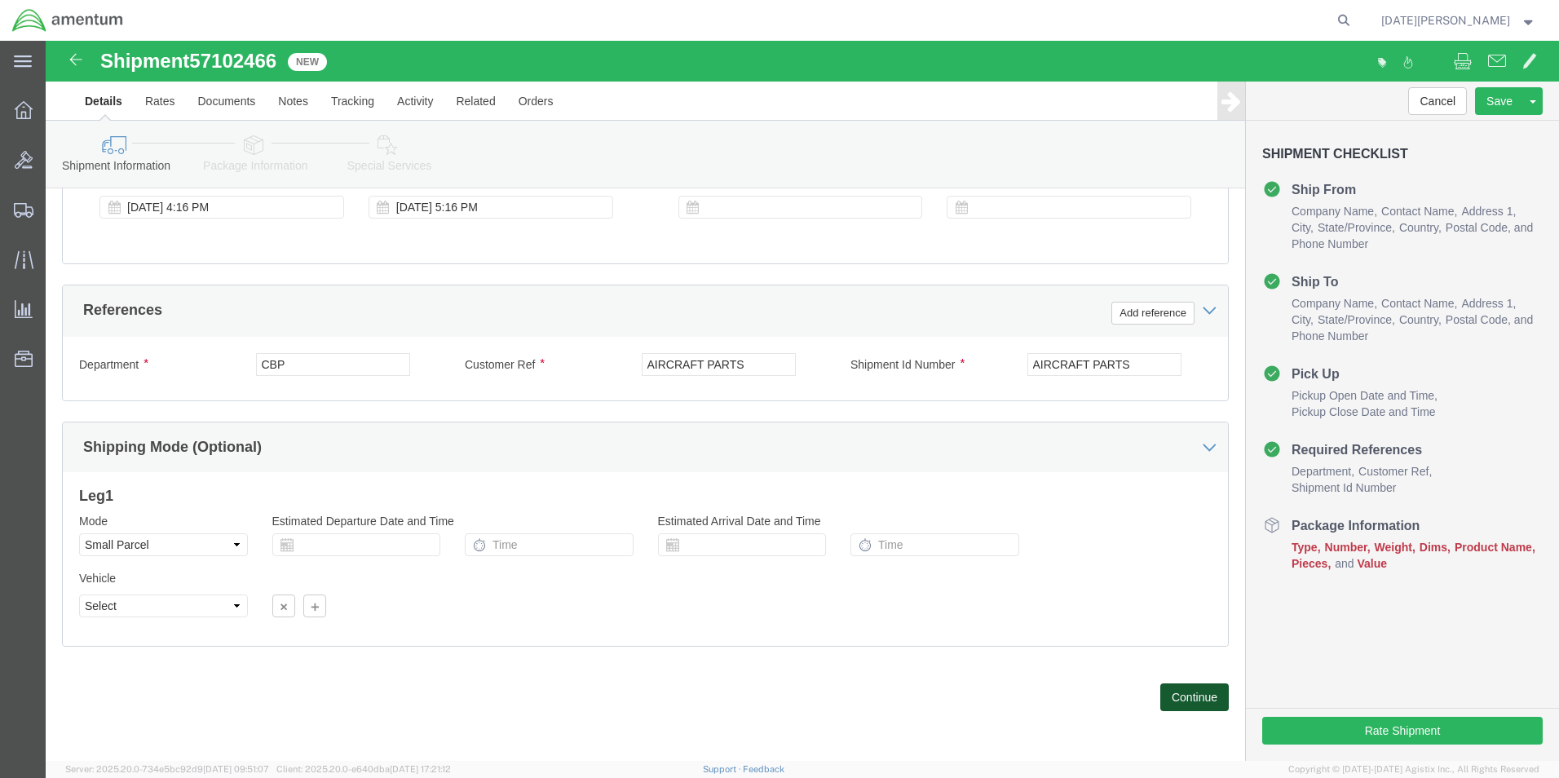
click button "Continue"
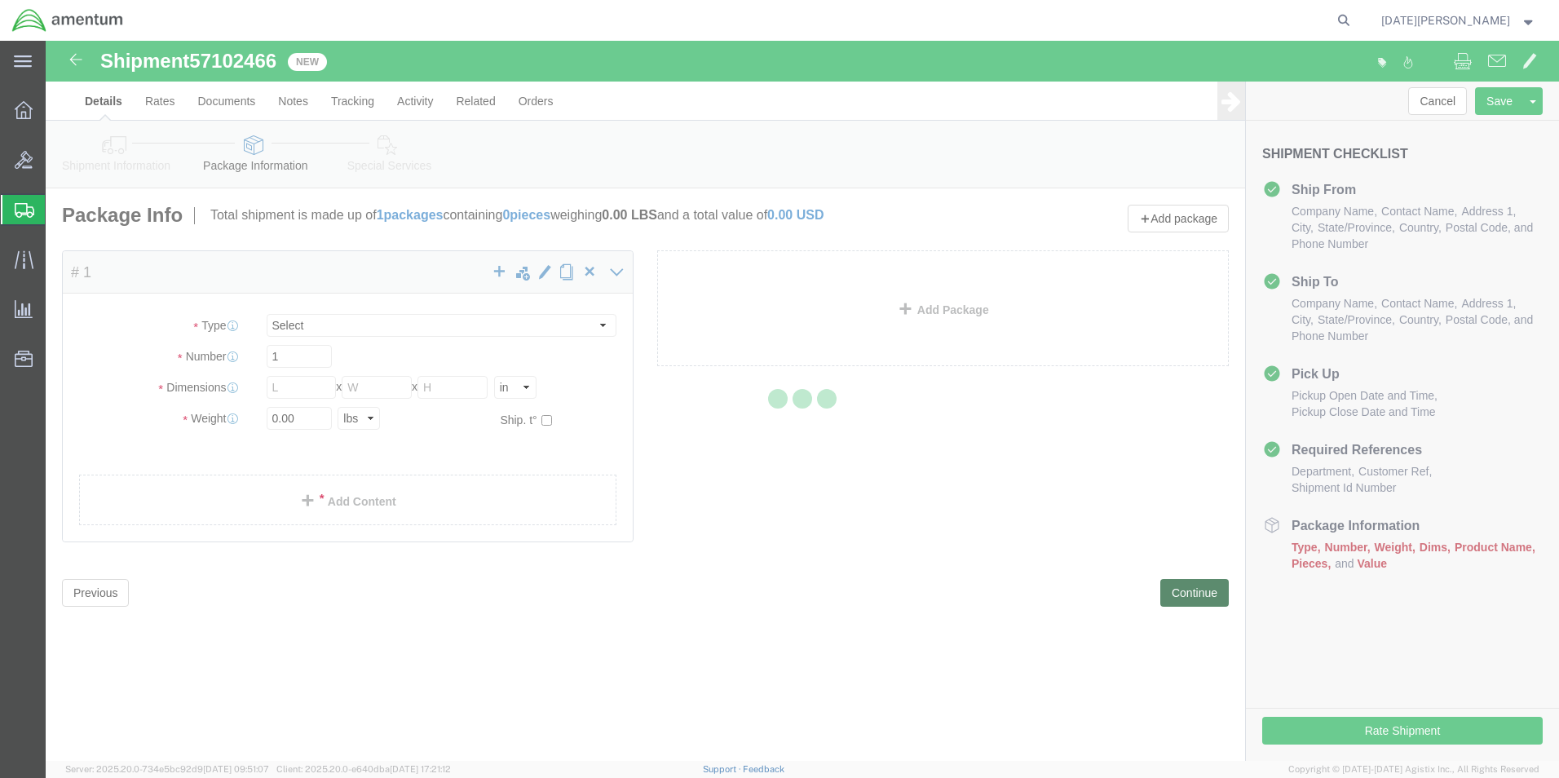
select select "YRPK"
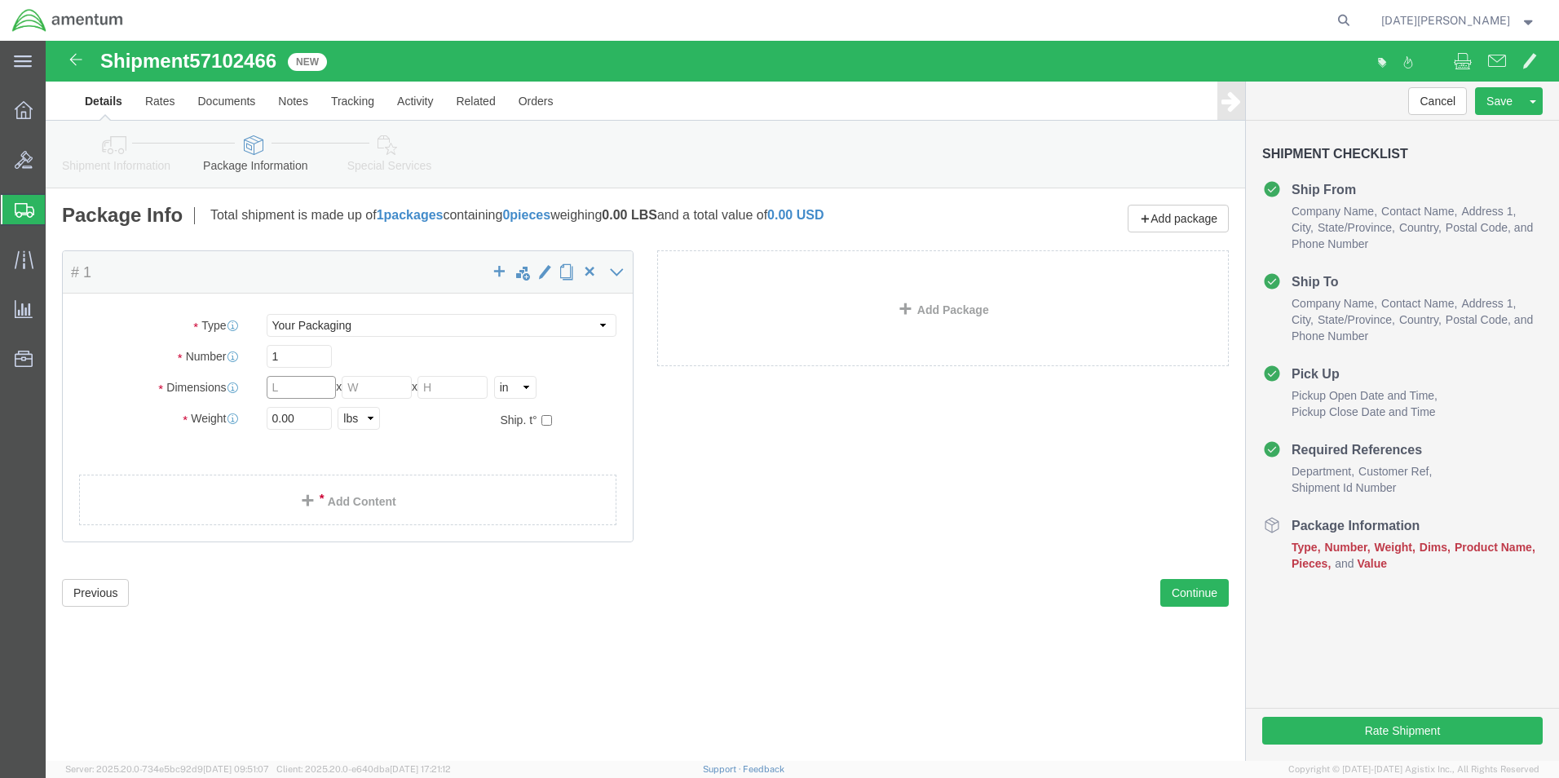
click input "text"
type input "36"
type input "12"
type input "29"
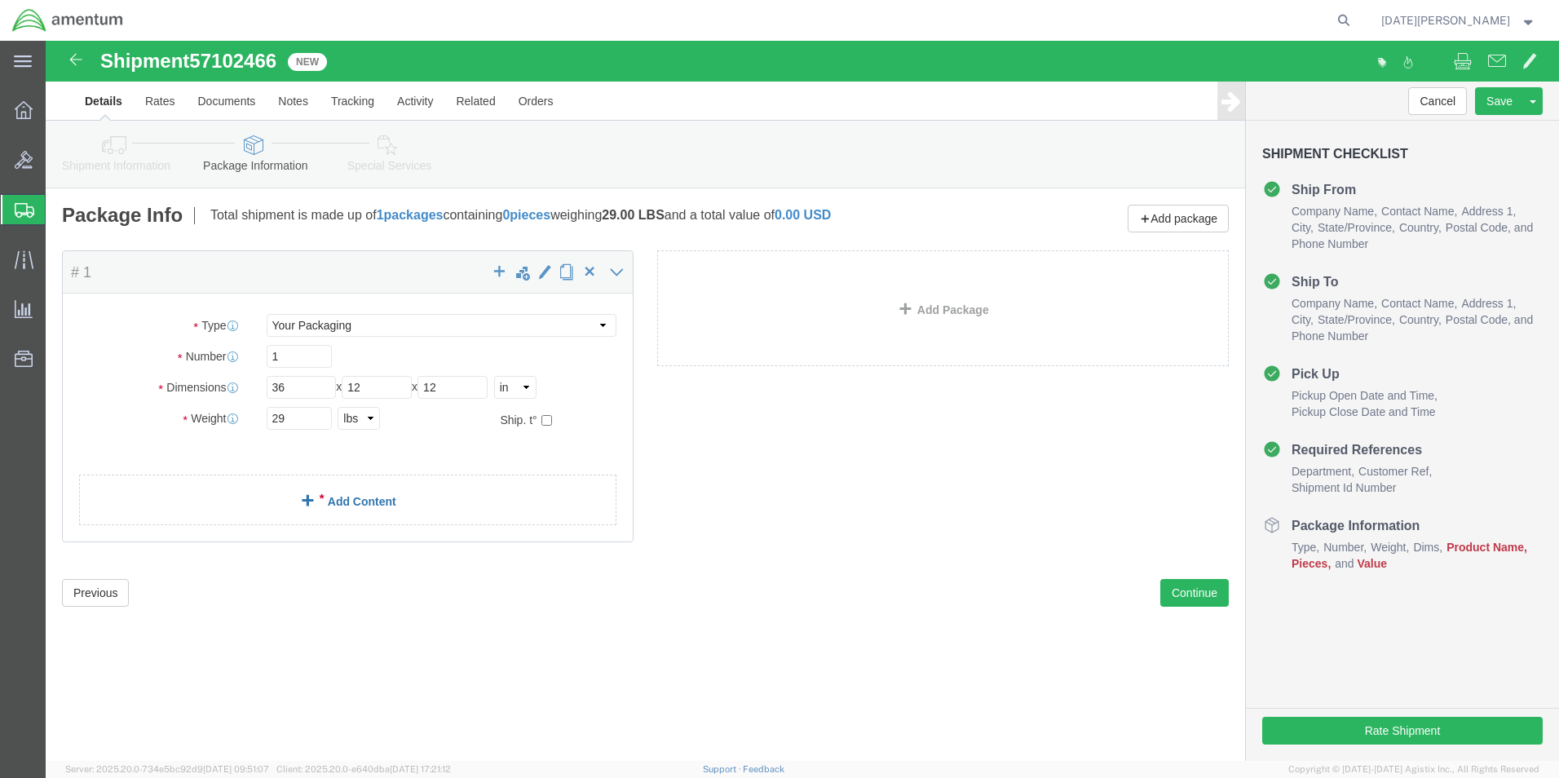
click link "Add Content"
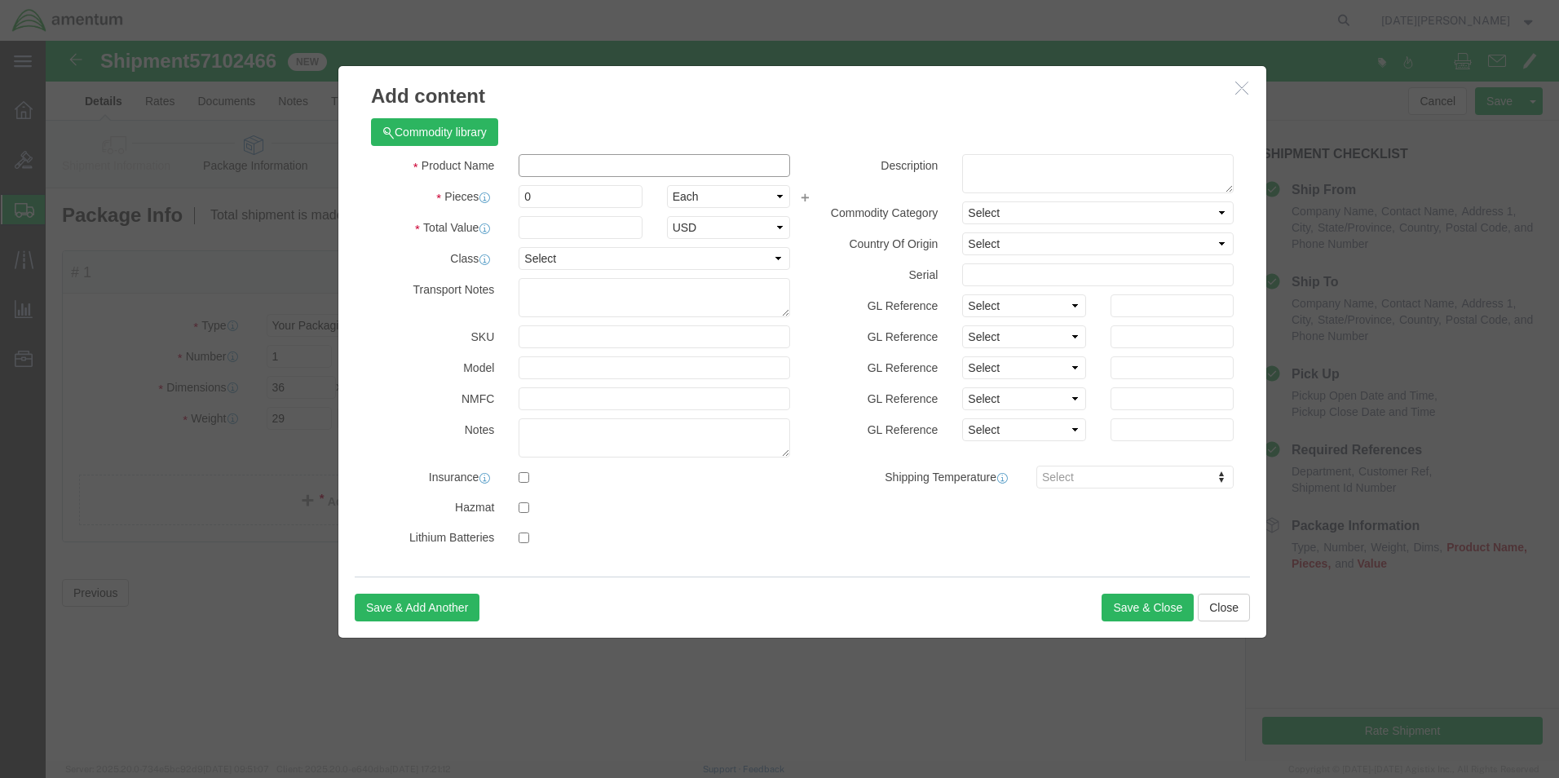
click input "text"
type input "AIRCRAFT HARWARE"
type input "15"
type input "8000"
select select "USD"
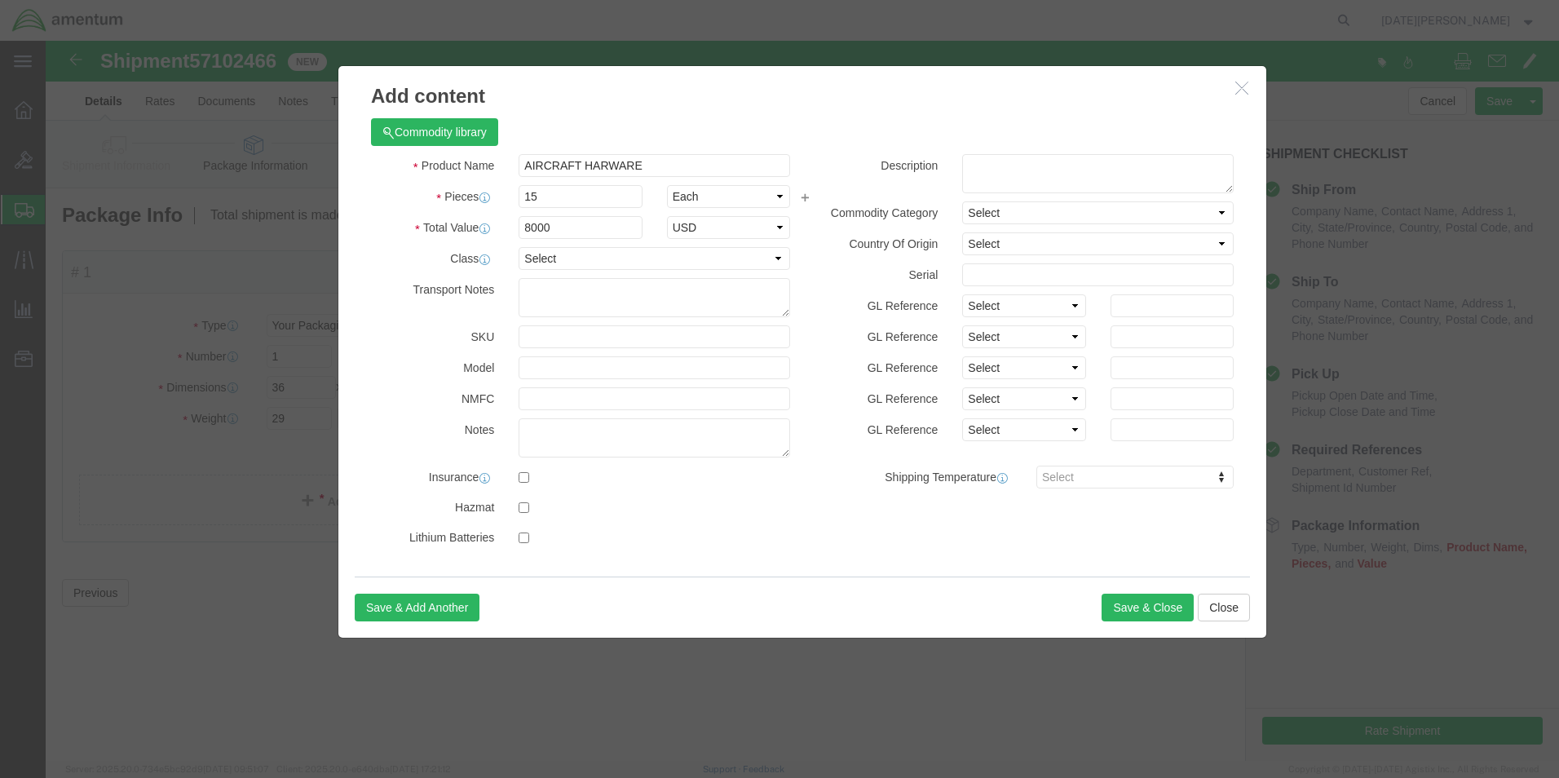
click div "Save & Add Another Save & Close Close"
click button "Save & Close"
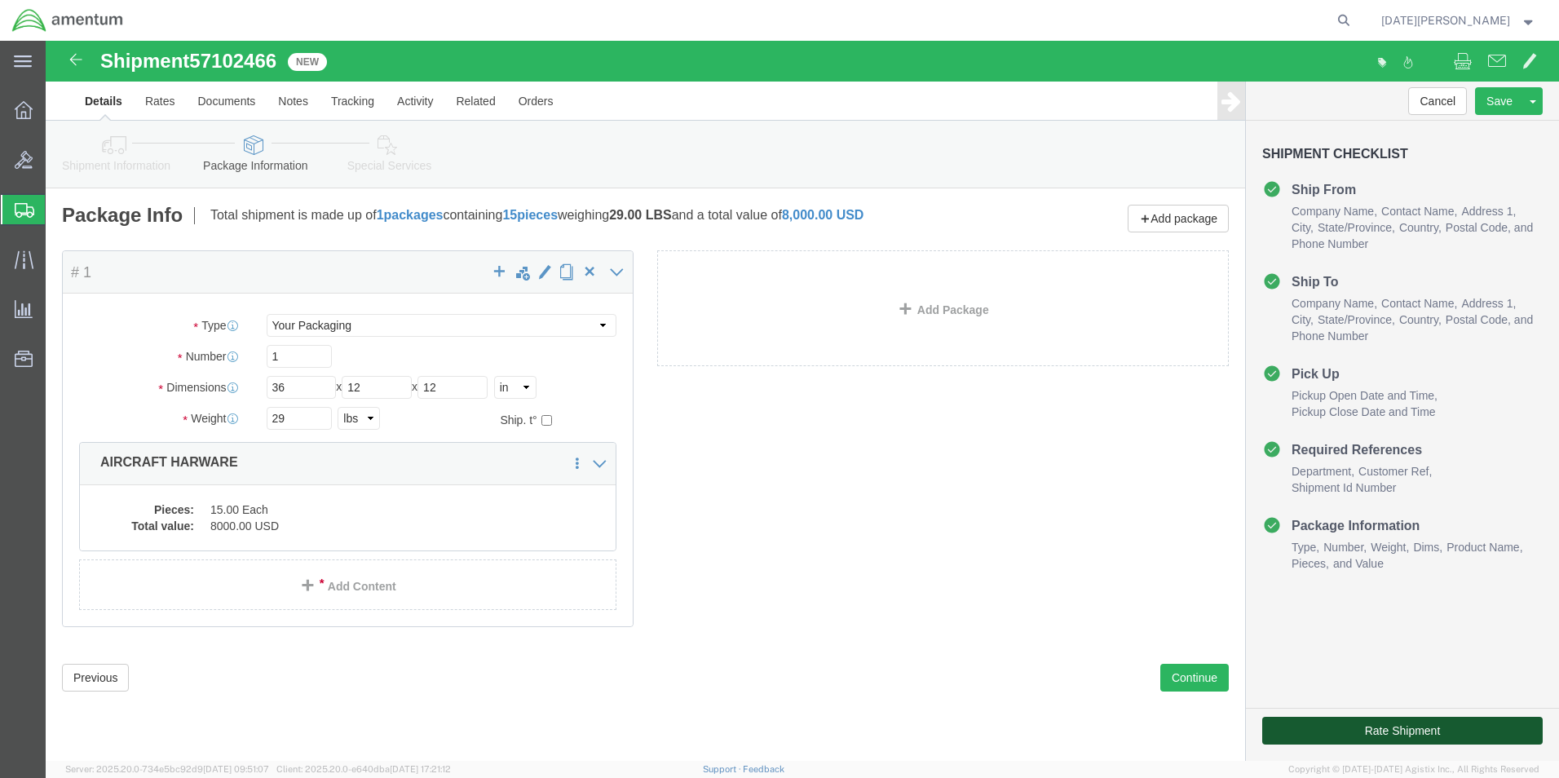
click button "Rate Shipment"
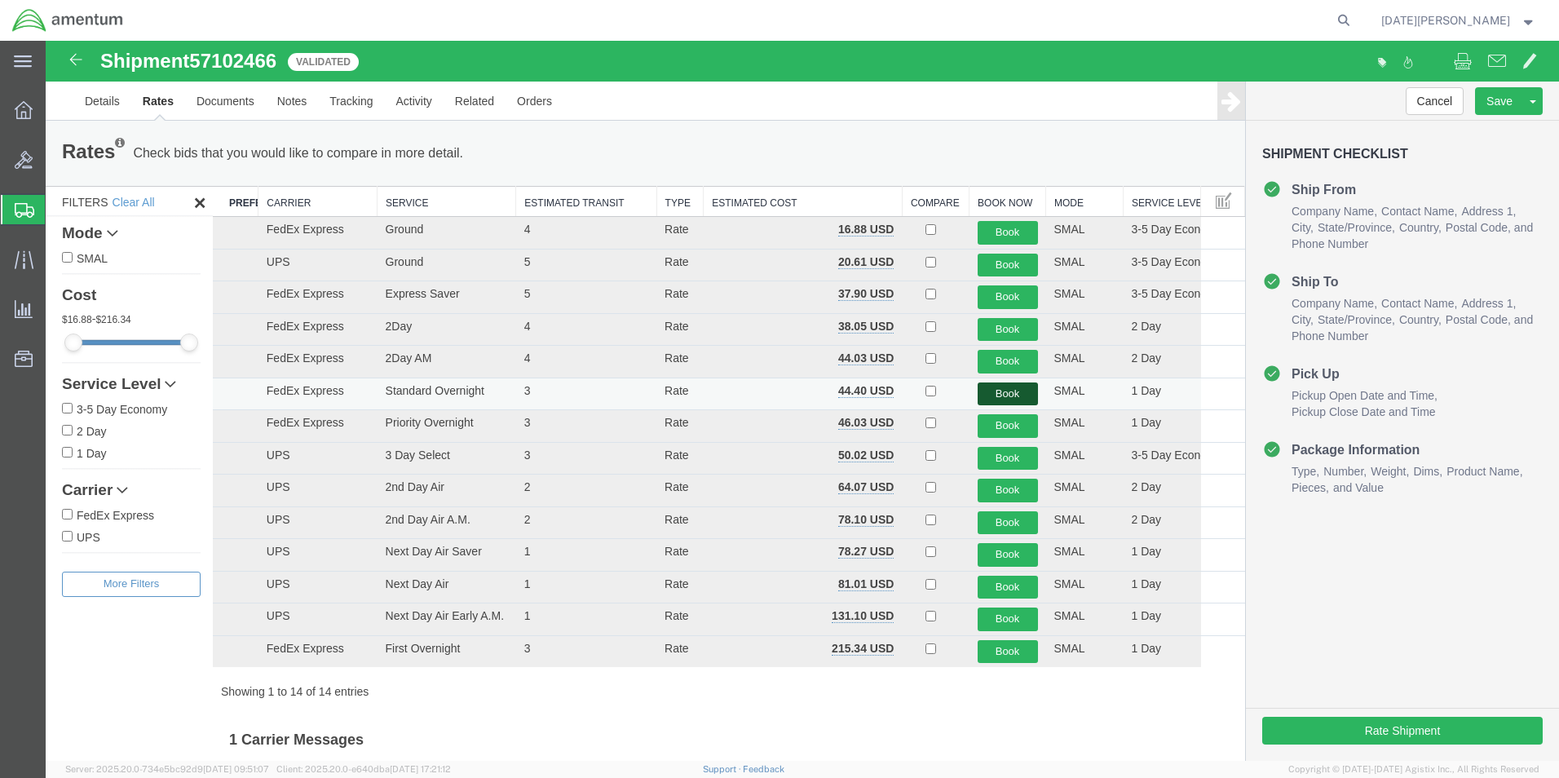
click at [991, 395] on button "Book" at bounding box center [1008, 394] width 60 height 24
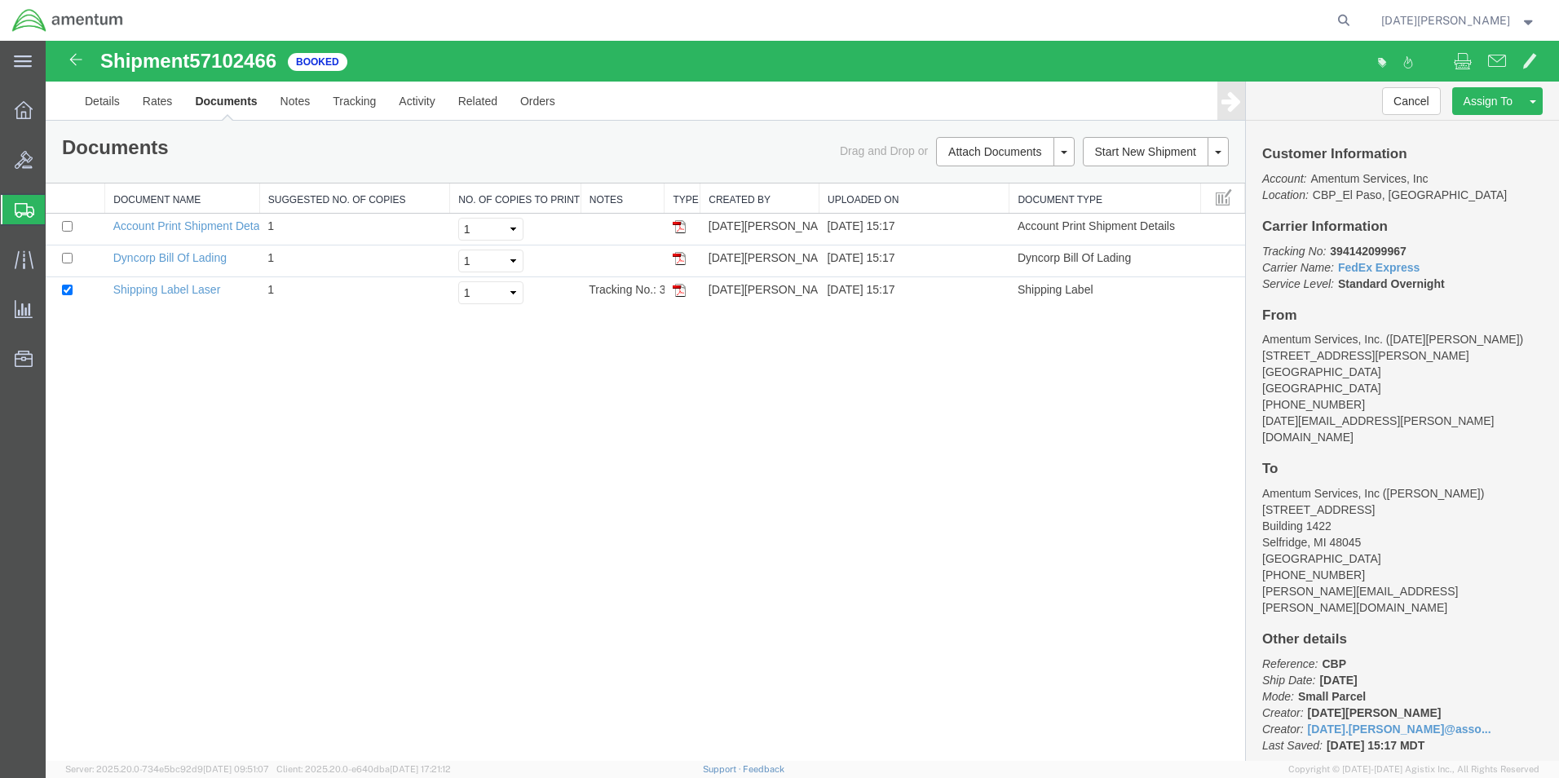
drag, startPoint x: 672, startPoint y: 291, endPoint x: 634, endPoint y: 320, distance: 47.6
click at [673, 291] on img at bounding box center [679, 290] width 13 height 13
